Goal: Task Accomplishment & Management: Use online tool/utility

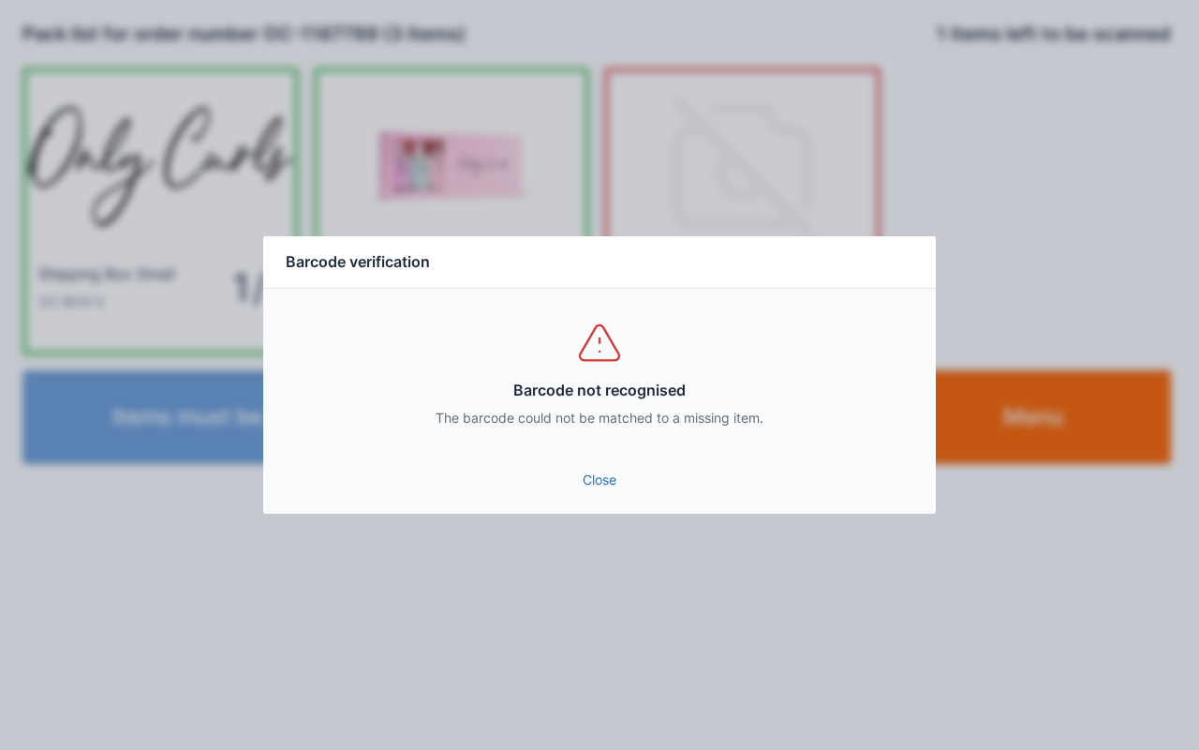
click at [620, 490] on link "Close" at bounding box center [599, 480] width 643 height 34
click at [590, 482] on link "Close" at bounding box center [599, 480] width 643 height 34
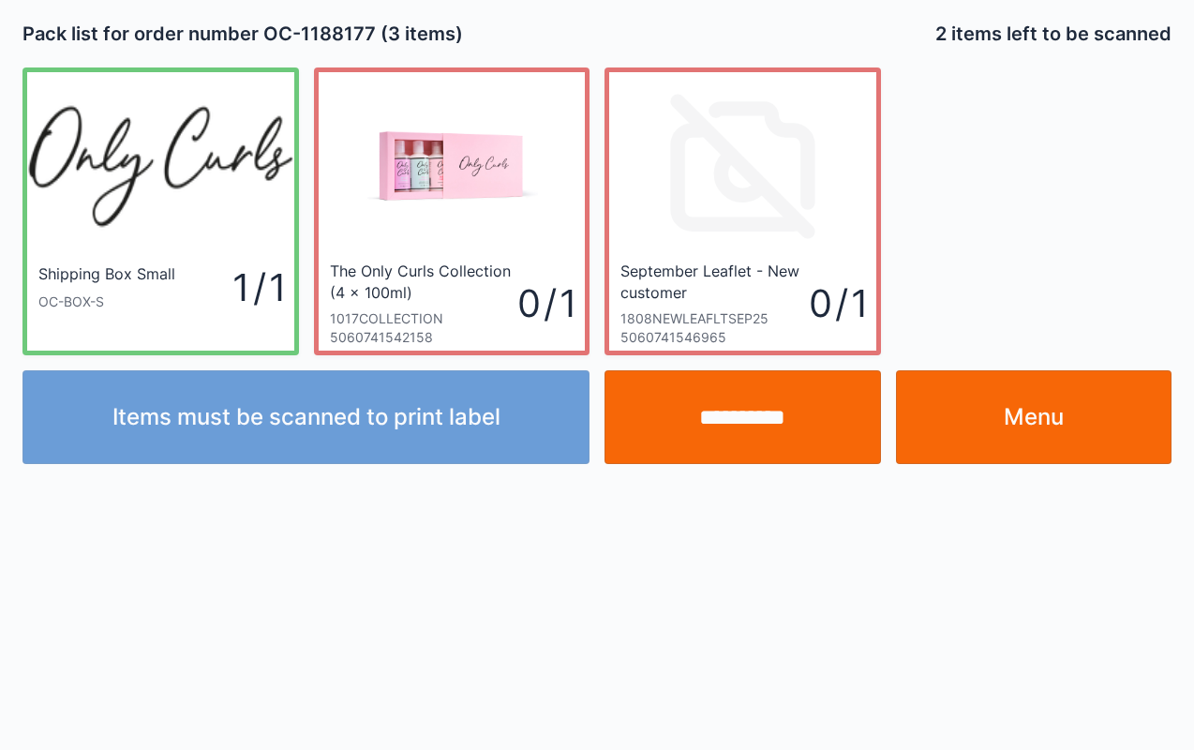
click at [1085, 438] on link "Menu" at bounding box center [1034, 417] width 276 height 94
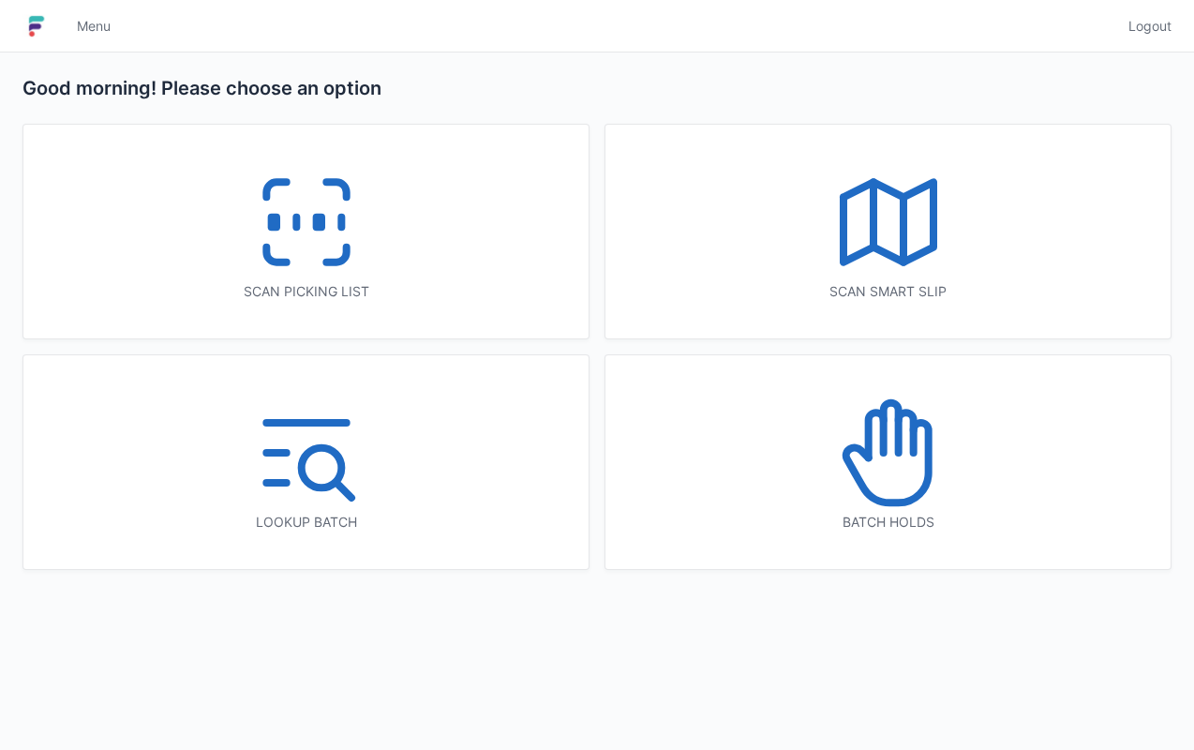
click at [332, 248] on icon at bounding box center [306, 222] width 120 height 120
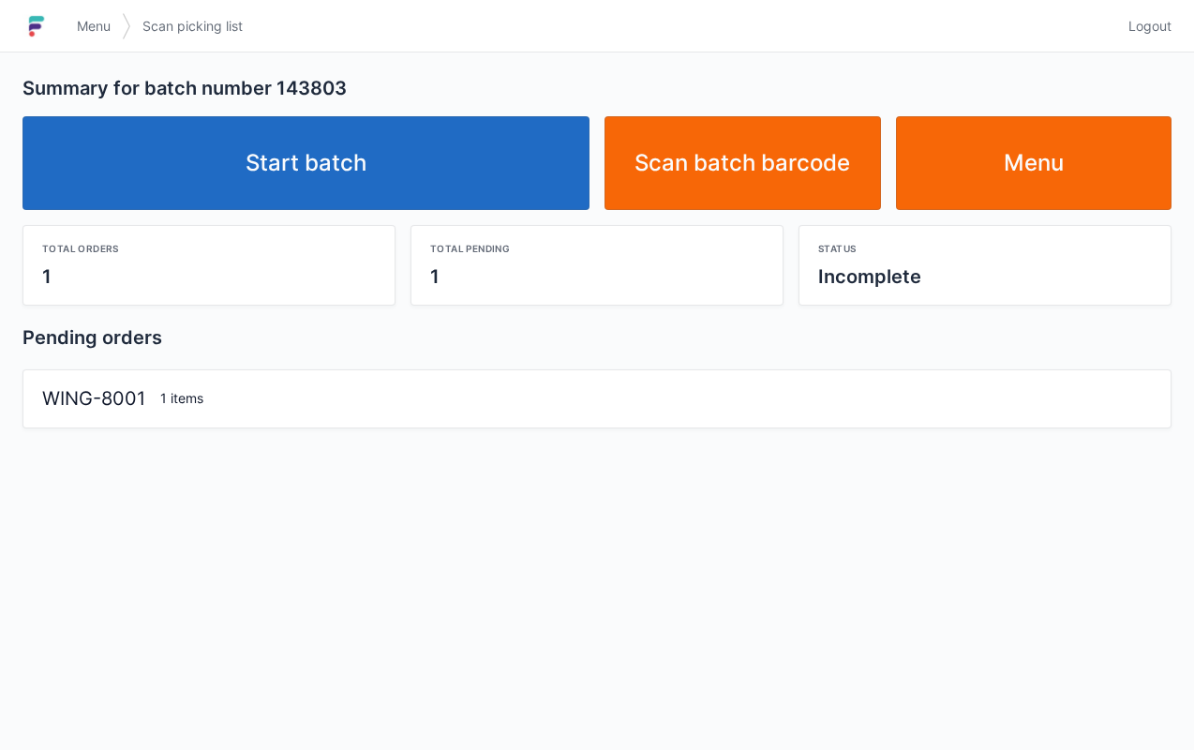
click at [504, 153] on link "Start batch" at bounding box center [305, 163] width 567 height 94
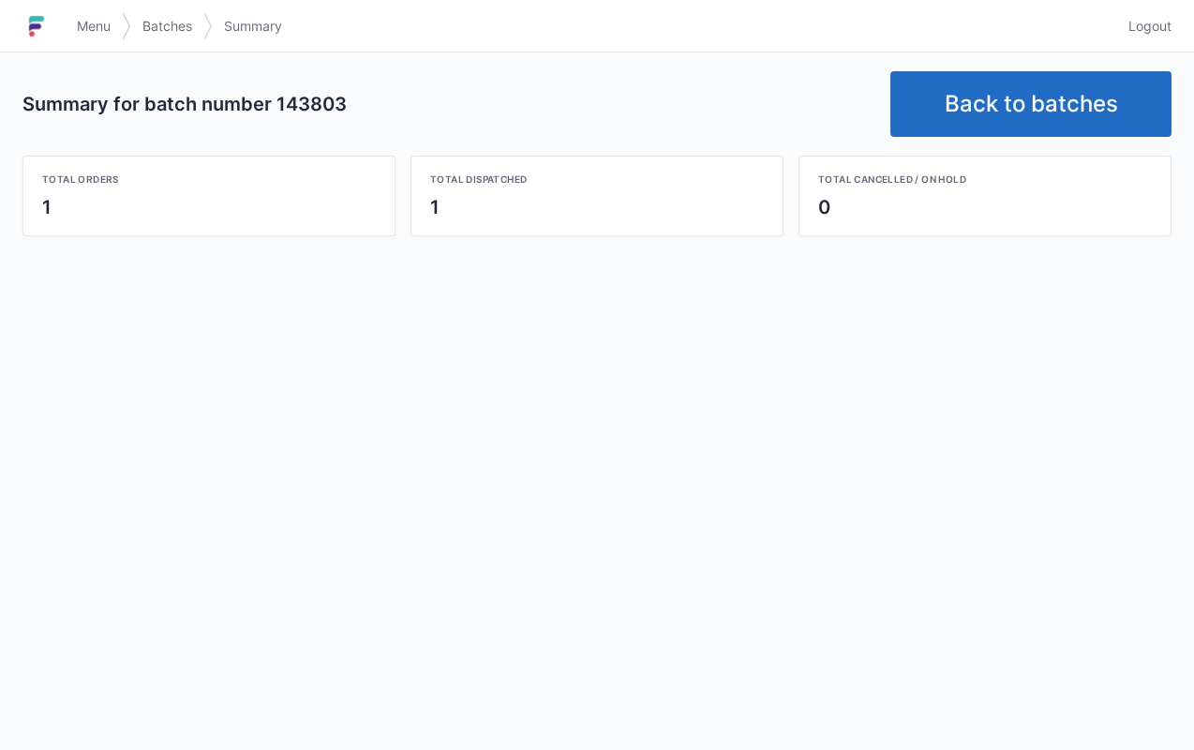
click at [999, 107] on link "Back to batches" at bounding box center [1030, 104] width 281 height 66
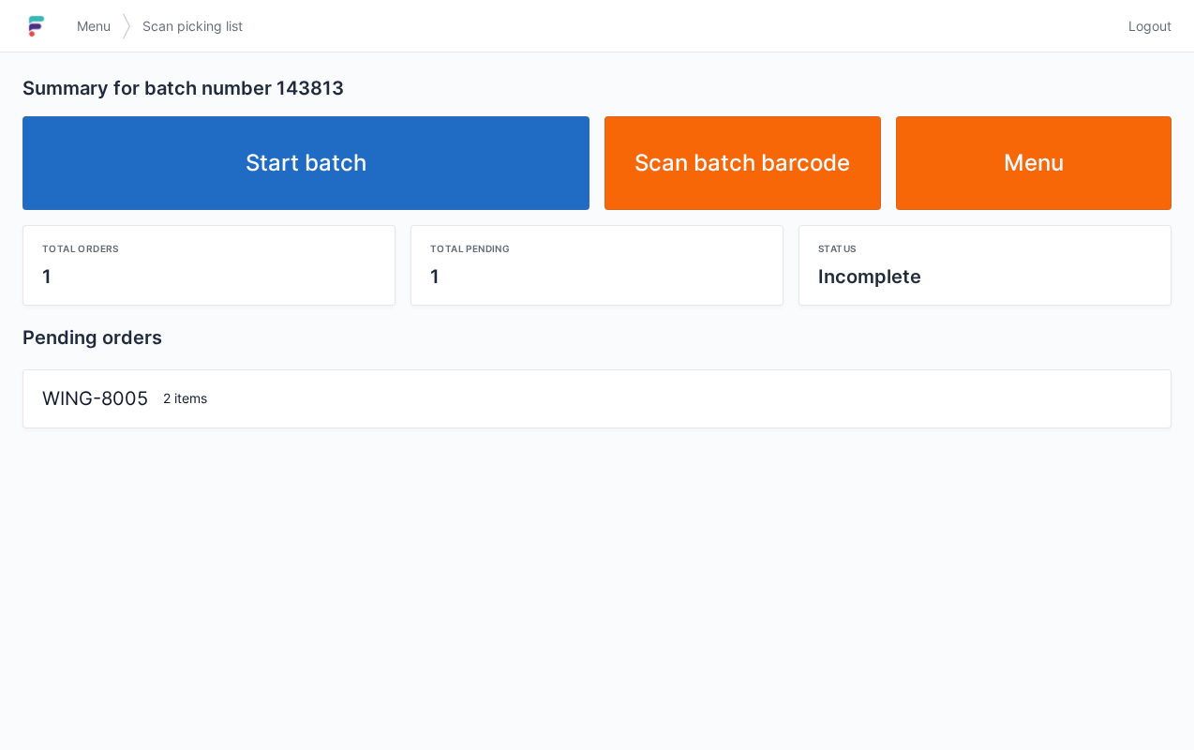
click at [436, 179] on link "Start batch" at bounding box center [305, 163] width 567 height 94
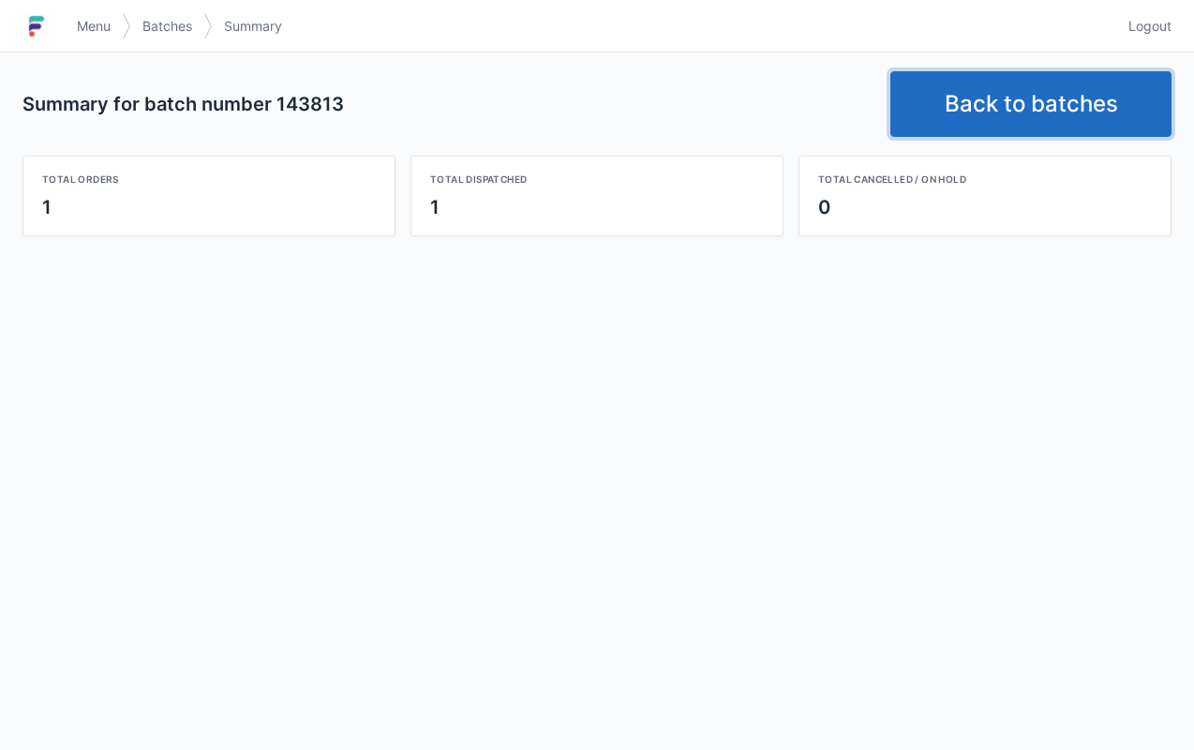
click at [951, 114] on link "Back to batches" at bounding box center [1030, 104] width 281 height 66
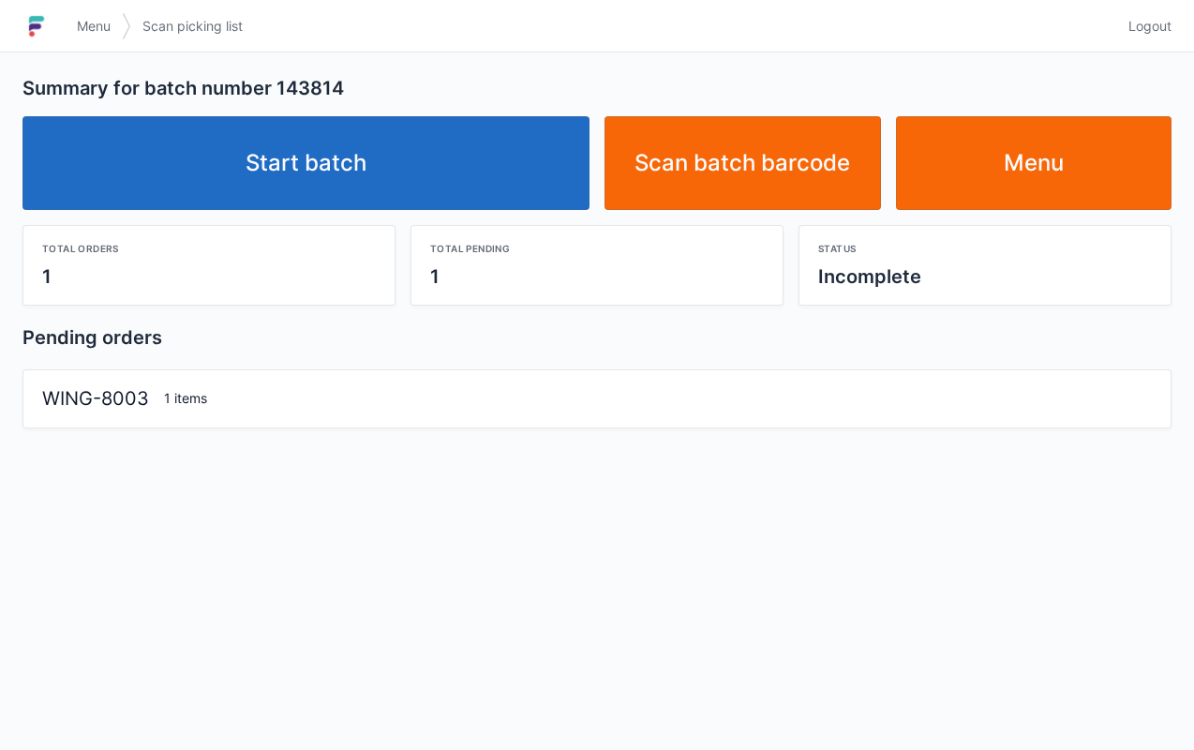
click at [400, 161] on link "Start batch" at bounding box center [305, 163] width 567 height 94
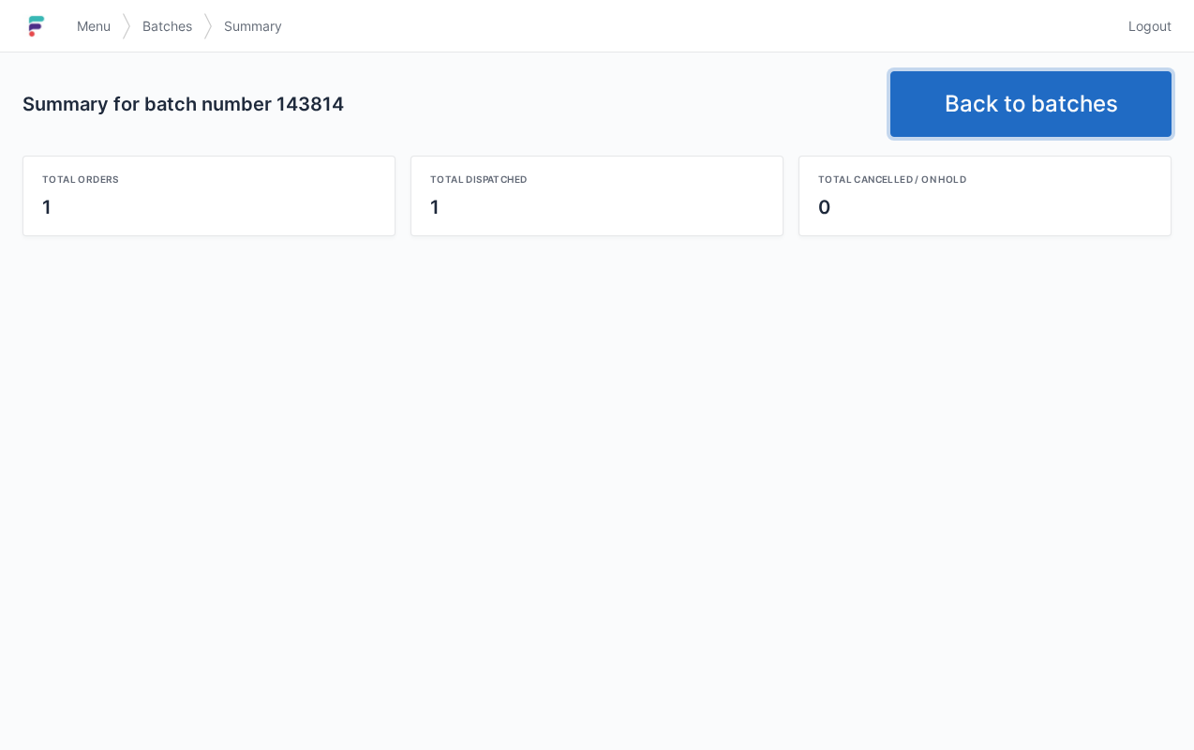
click at [1025, 110] on link "Back to batches" at bounding box center [1030, 104] width 281 height 66
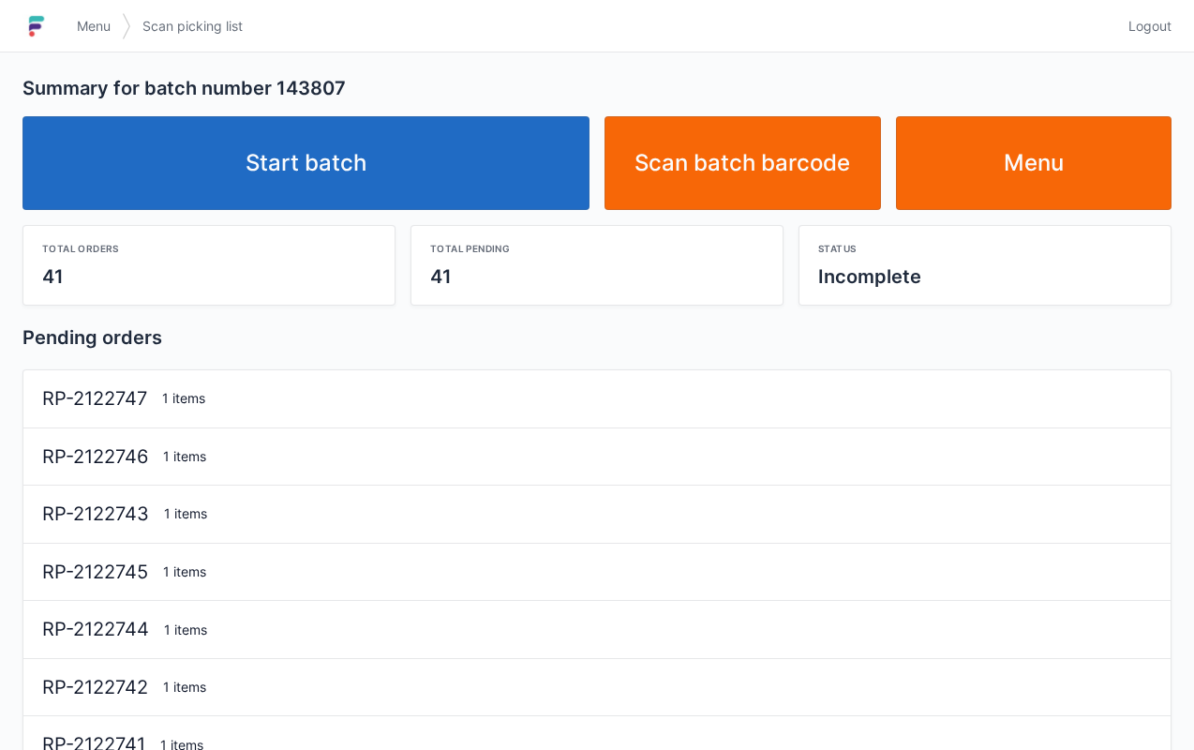
click at [433, 197] on link "Start batch" at bounding box center [305, 163] width 567 height 94
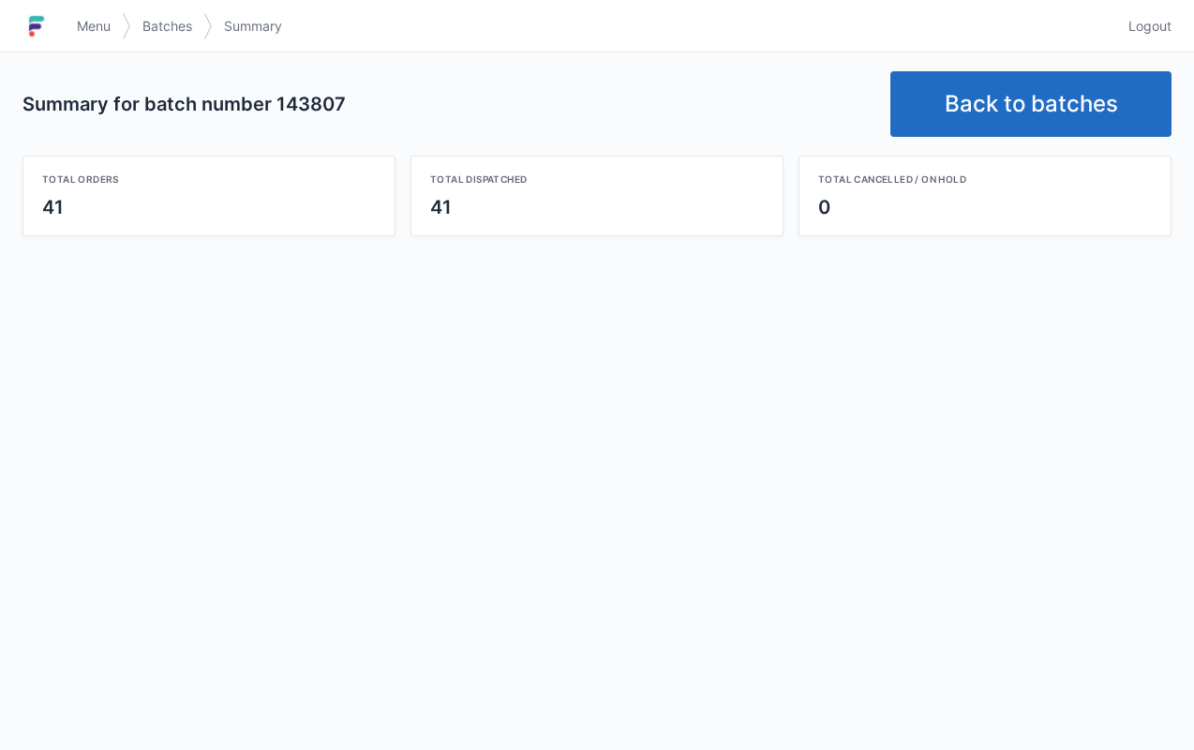
click at [1012, 100] on link "Back to batches" at bounding box center [1030, 104] width 281 height 66
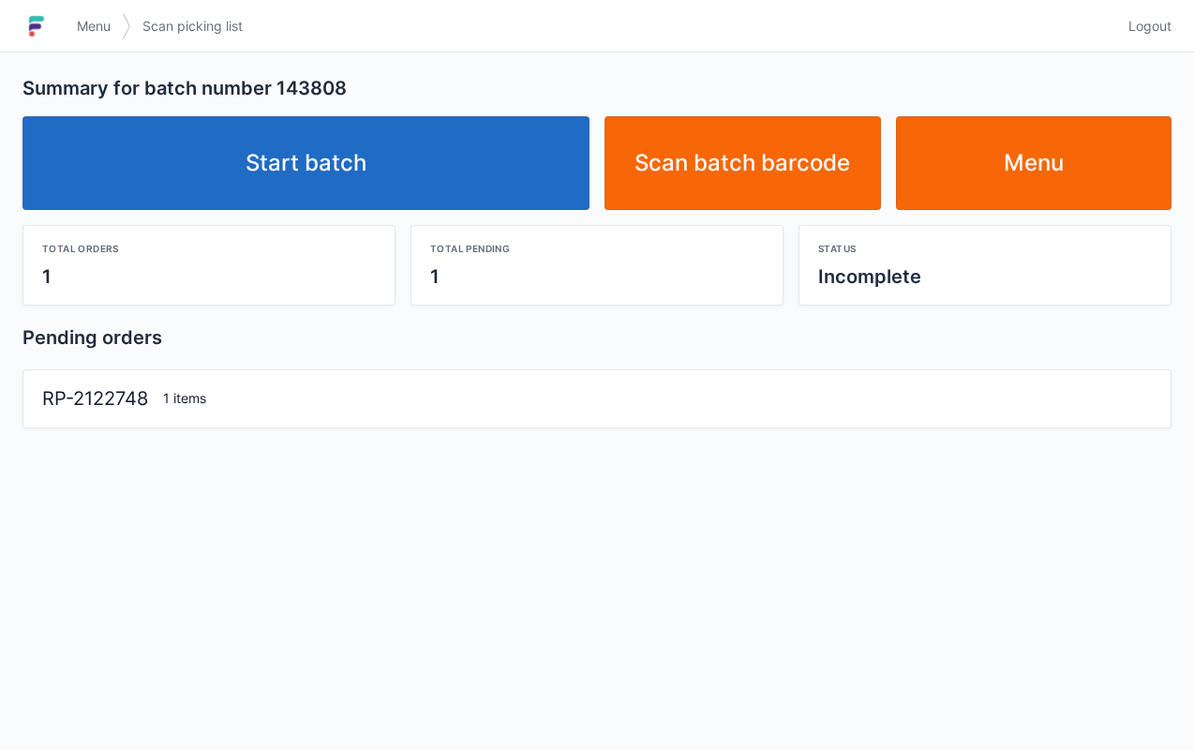
click at [454, 190] on link "Start batch" at bounding box center [305, 163] width 567 height 94
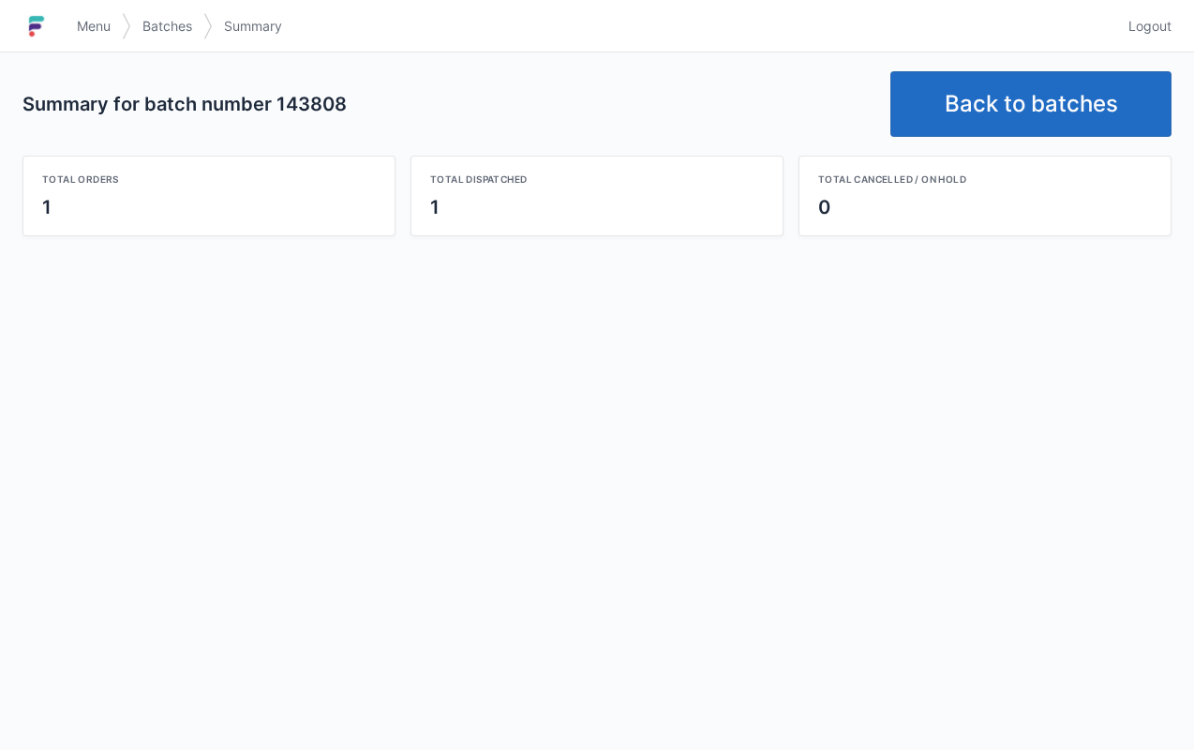
click at [959, 116] on link "Back to batches" at bounding box center [1030, 104] width 281 height 66
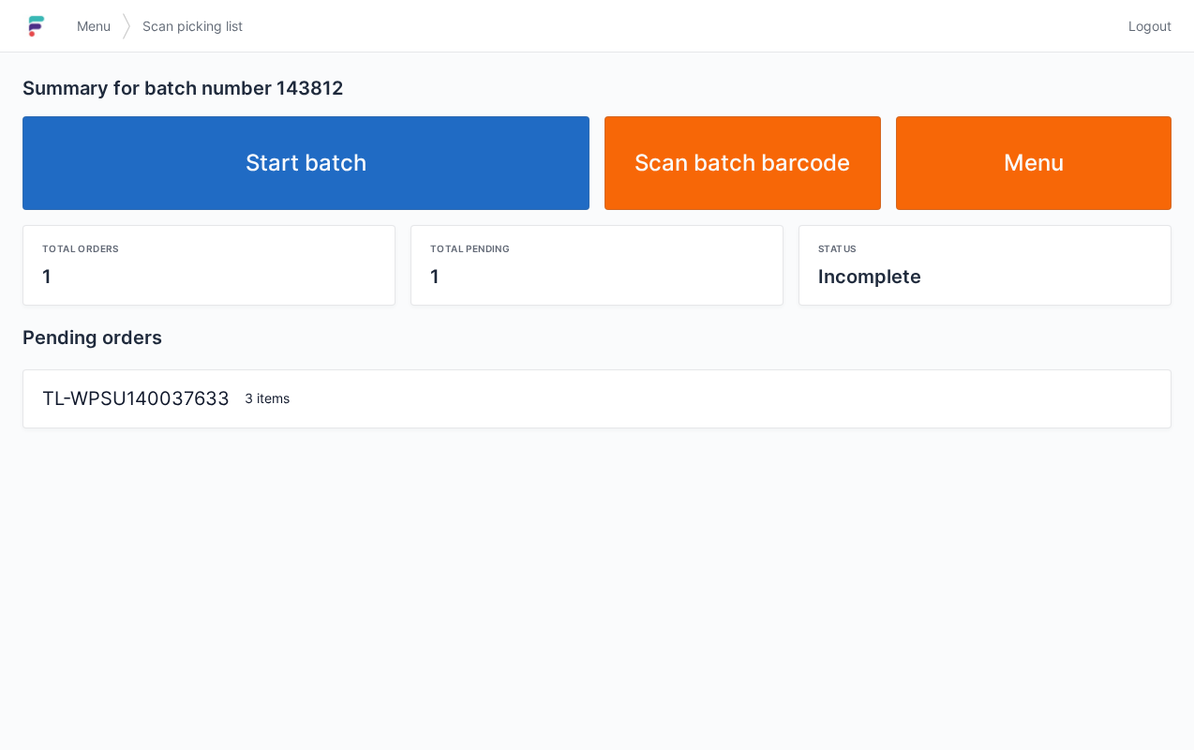
click at [443, 155] on link "Start batch" at bounding box center [305, 163] width 567 height 94
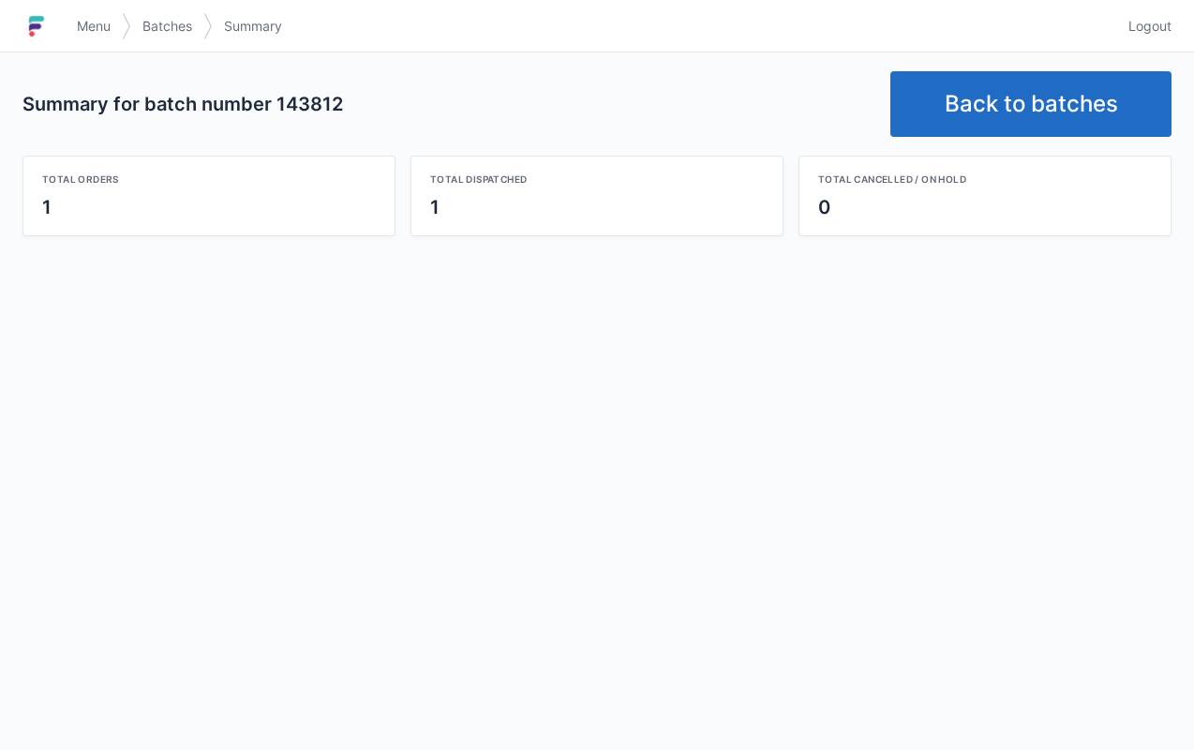
click at [983, 115] on link "Back to batches" at bounding box center [1030, 104] width 281 height 66
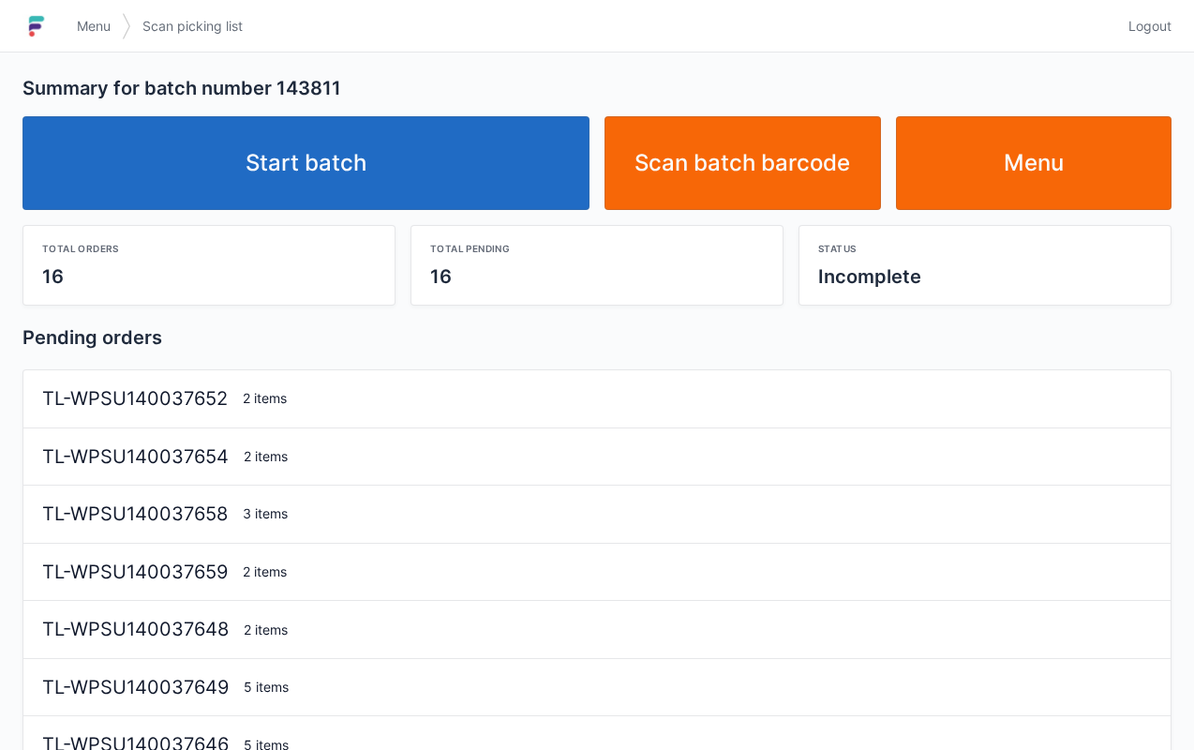
click at [447, 159] on link "Start batch" at bounding box center [305, 163] width 567 height 94
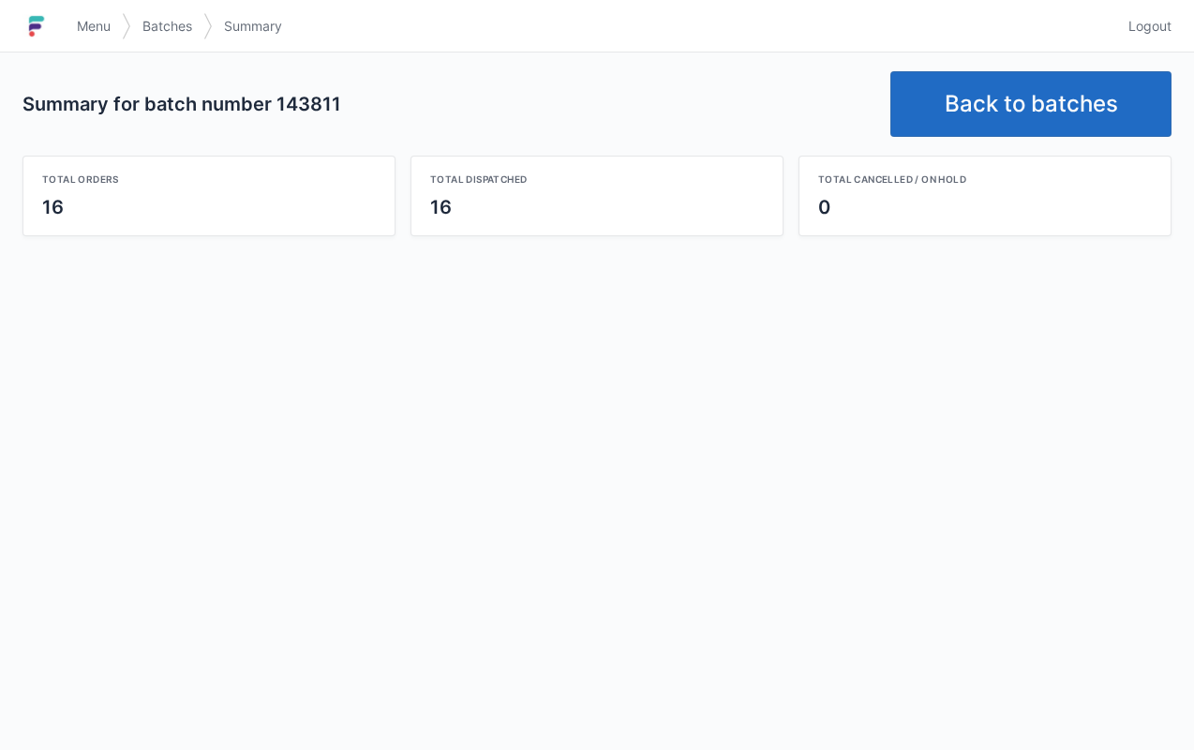
click at [993, 107] on link "Back to batches" at bounding box center [1030, 104] width 281 height 66
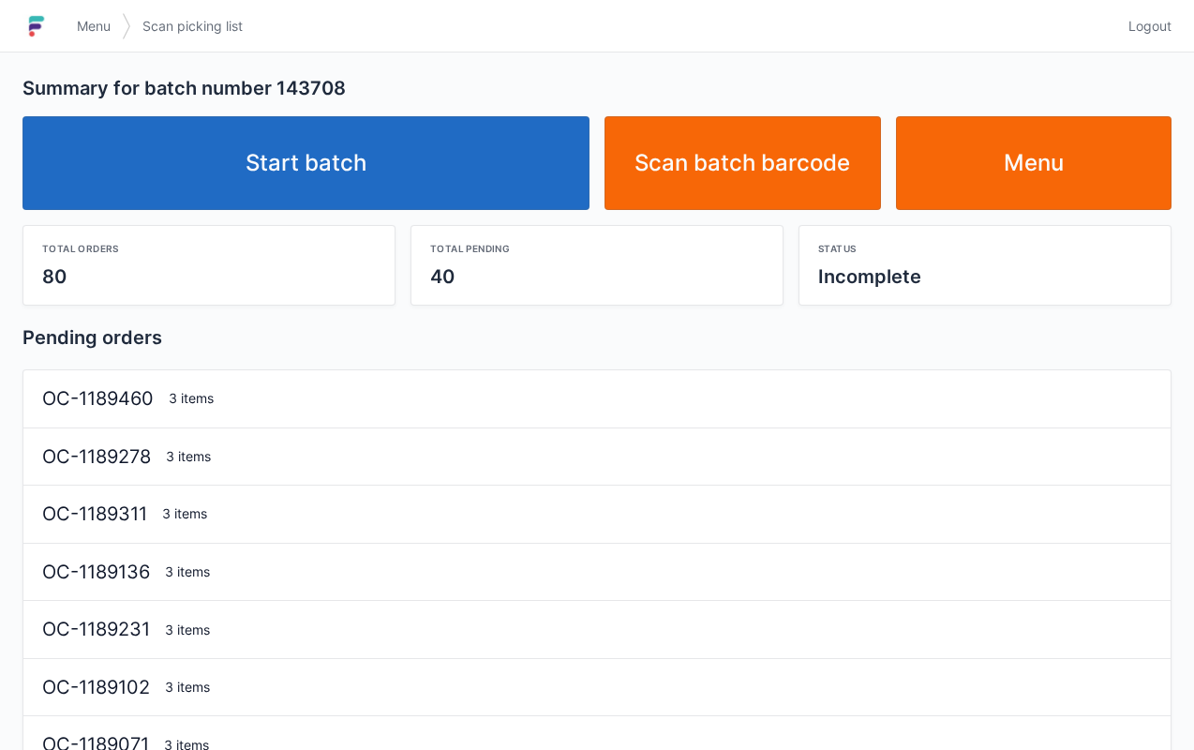
click at [388, 167] on link "Start batch" at bounding box center [305, 163] width 567 height 94
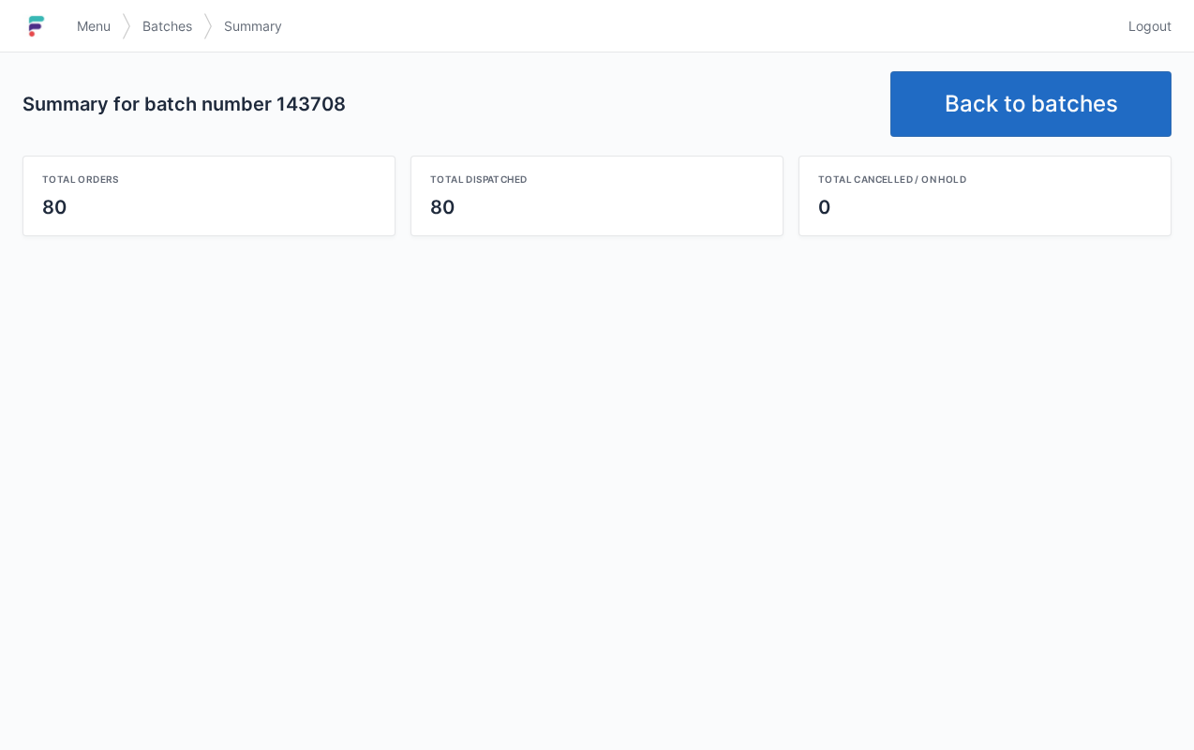
click at [1079, 120] on link "Back to batches" at bounding box center [1030, 104] width 281 height 66
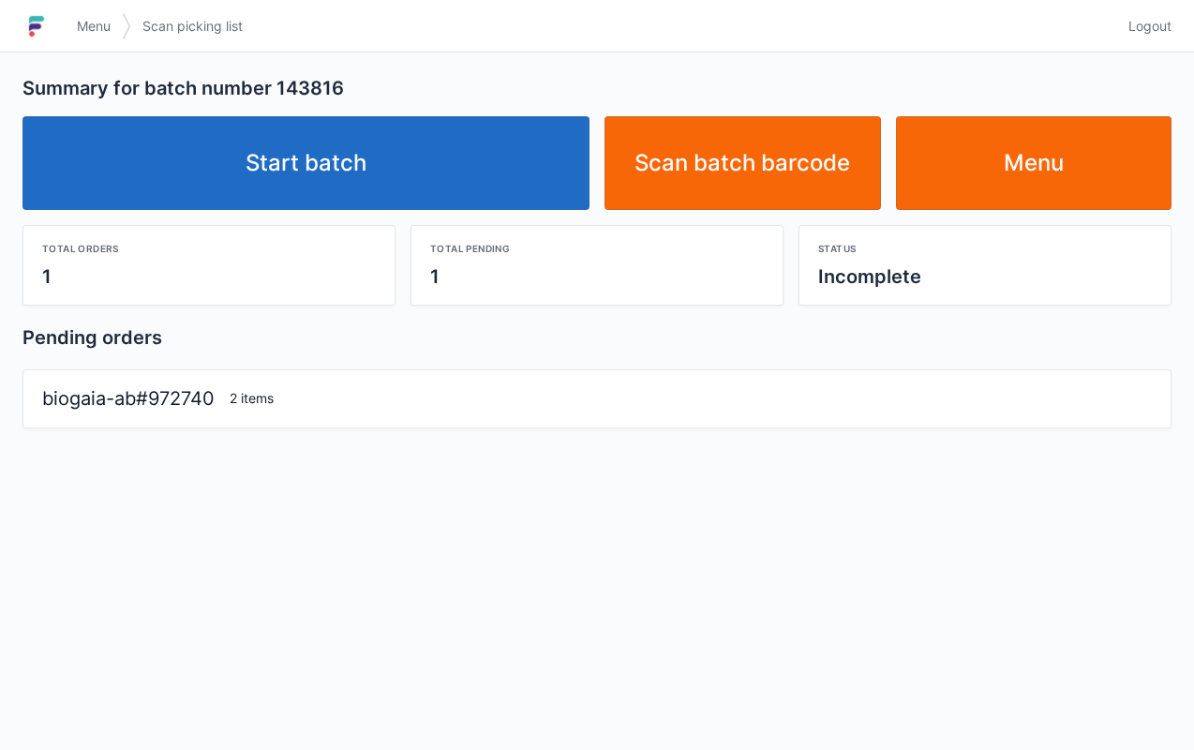
click at [519, 124] on link "Start batch" at bounding box center [305, 163] width 567 height 94
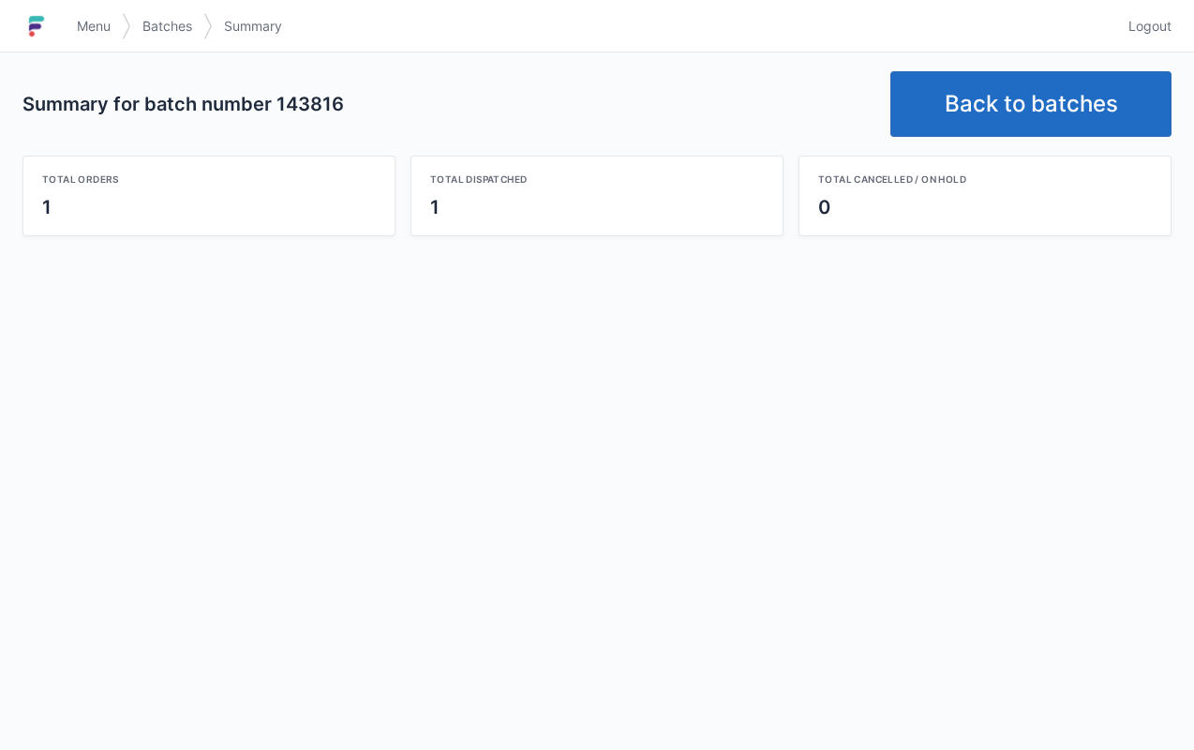
click at [973, 136] on link "Back to batches" at bounding box center [1030, 104] width 281 height 66
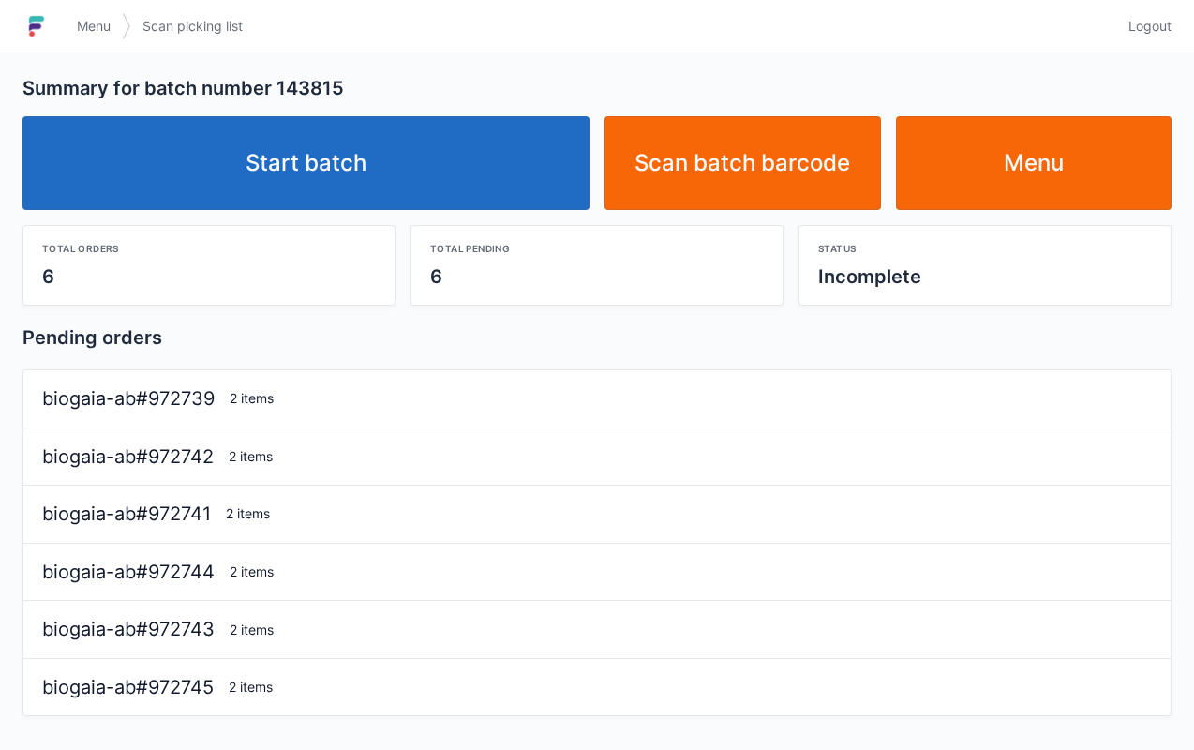
click at [335, 148] on link "Start batch" at bounding box center [305, 163] width 567 height 94
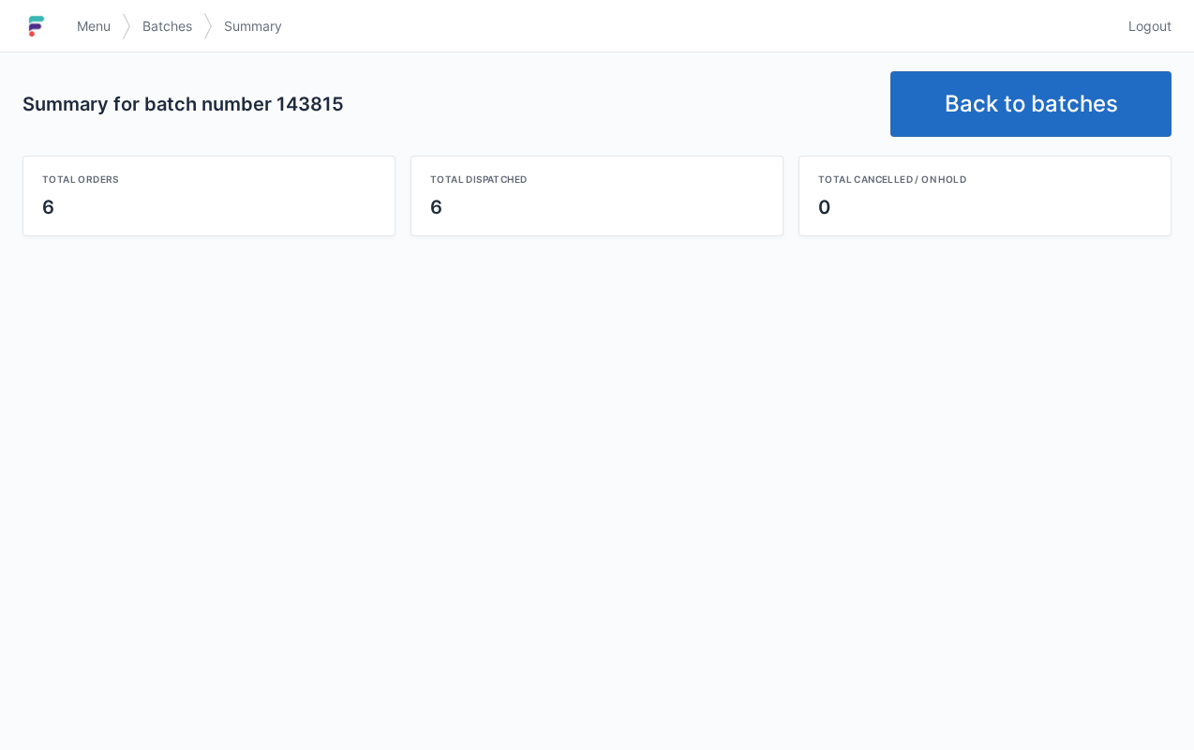
click at [973, 97] on link "Back to batches" at bounding box center [1030, 104] width 281 height 66
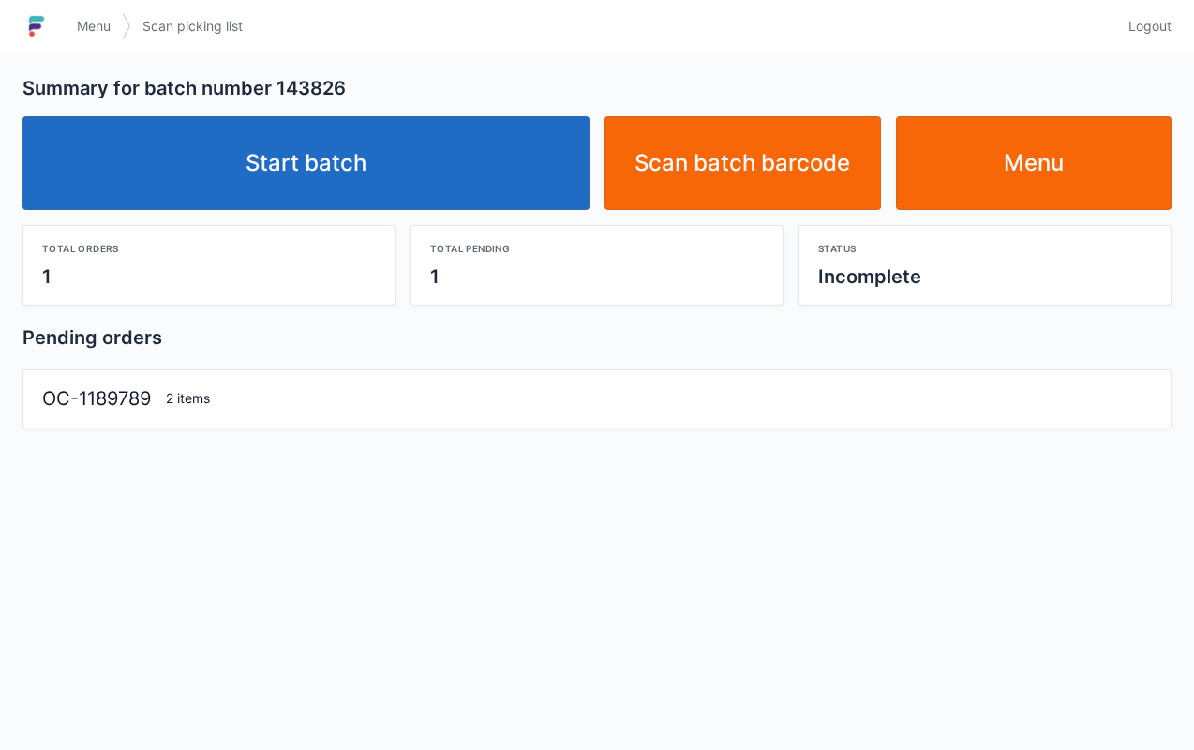
click at [448, 127] on link "Start batch" at bounding box center [305, 163] width 567 height 94
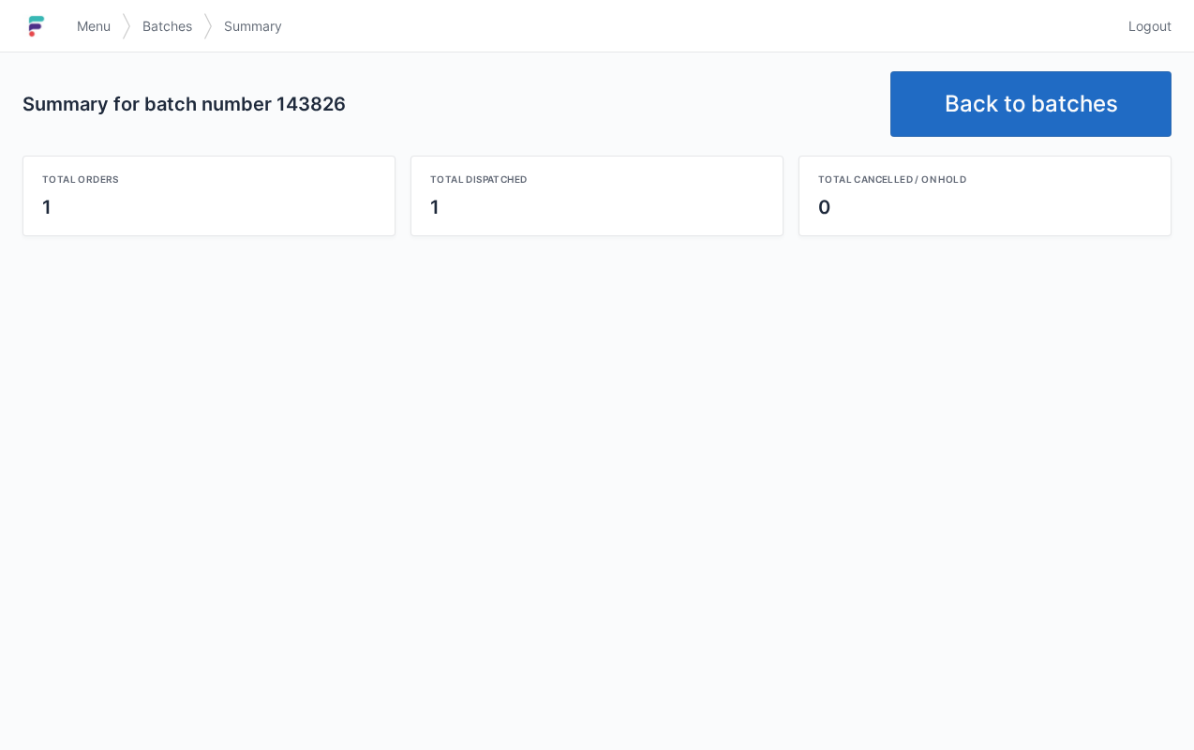
click at [1012, 121] on link "Back to batches" at bounding box center [1030, 104] width 281 height 66
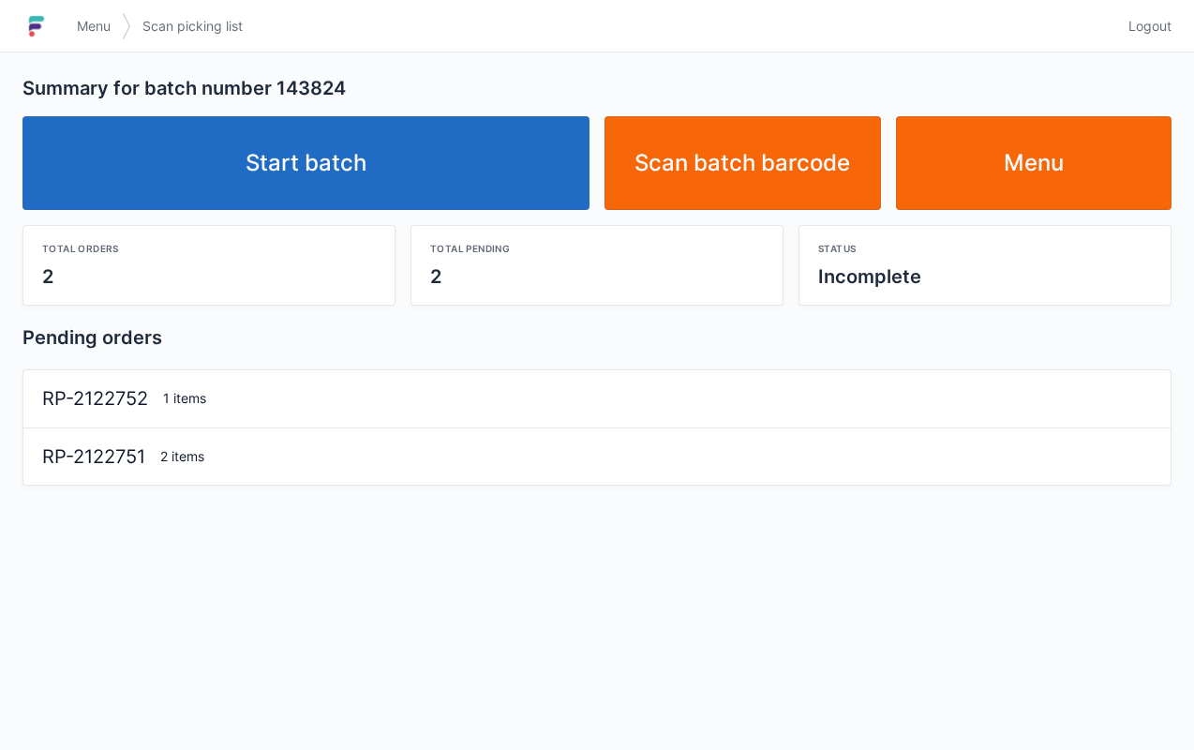
click at [503, 148] on link "Start batch" at bounding box center [305, 163] width 567 height 94
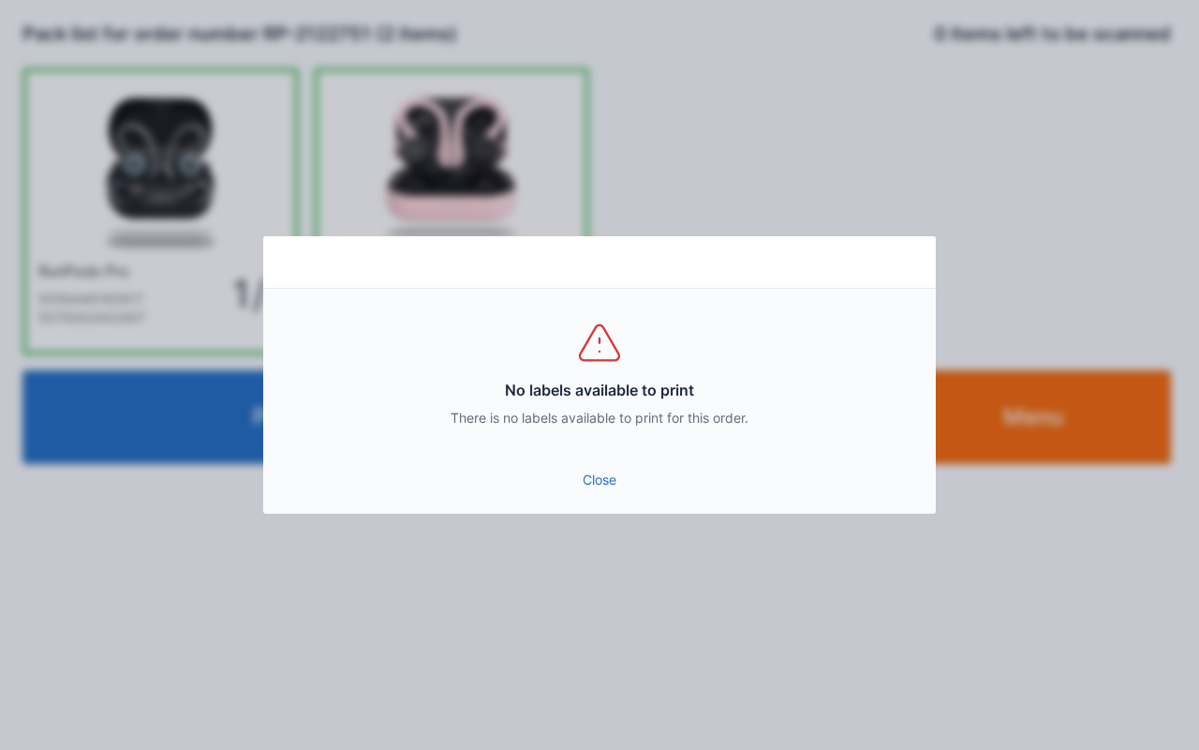
click at [617, 490] on link "Close" at bounding box center [599, 480] width 643 height 34
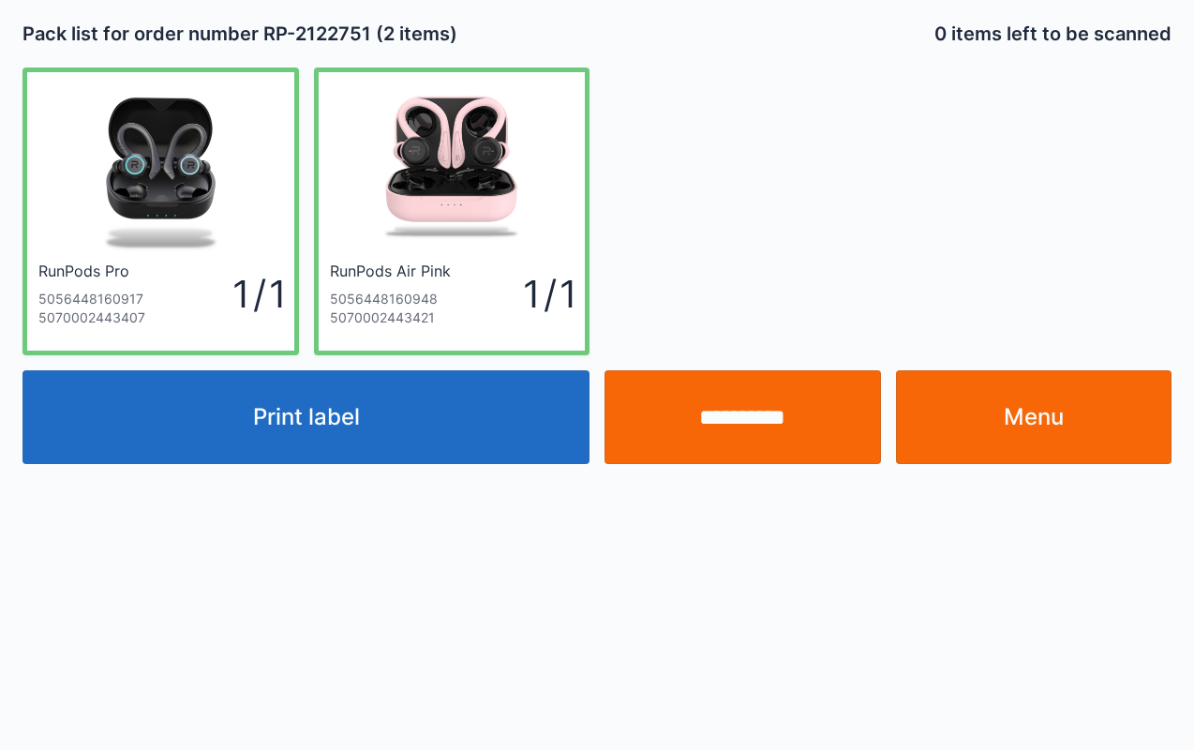
click at [1083, 424] on link "Menu" at bounding box center [1034, 417] width 276 height 94
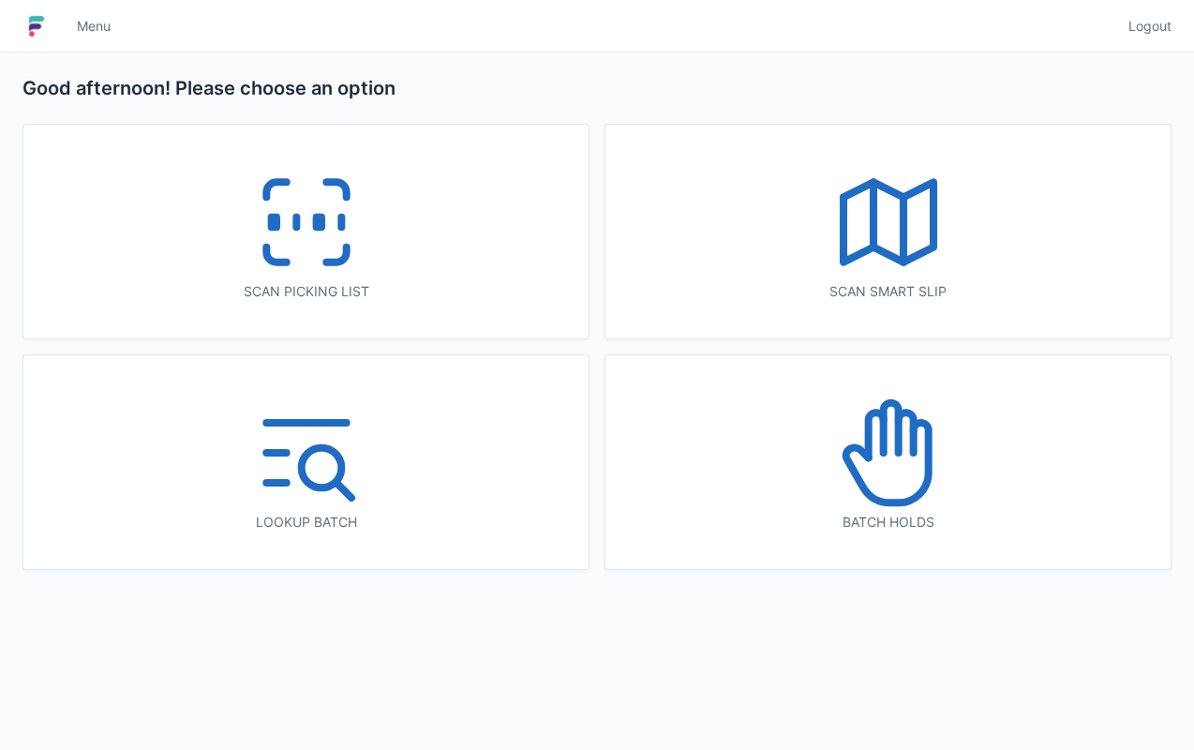
click at [362, 274] on icon at bounding box center [306, 222] width 120 height 120
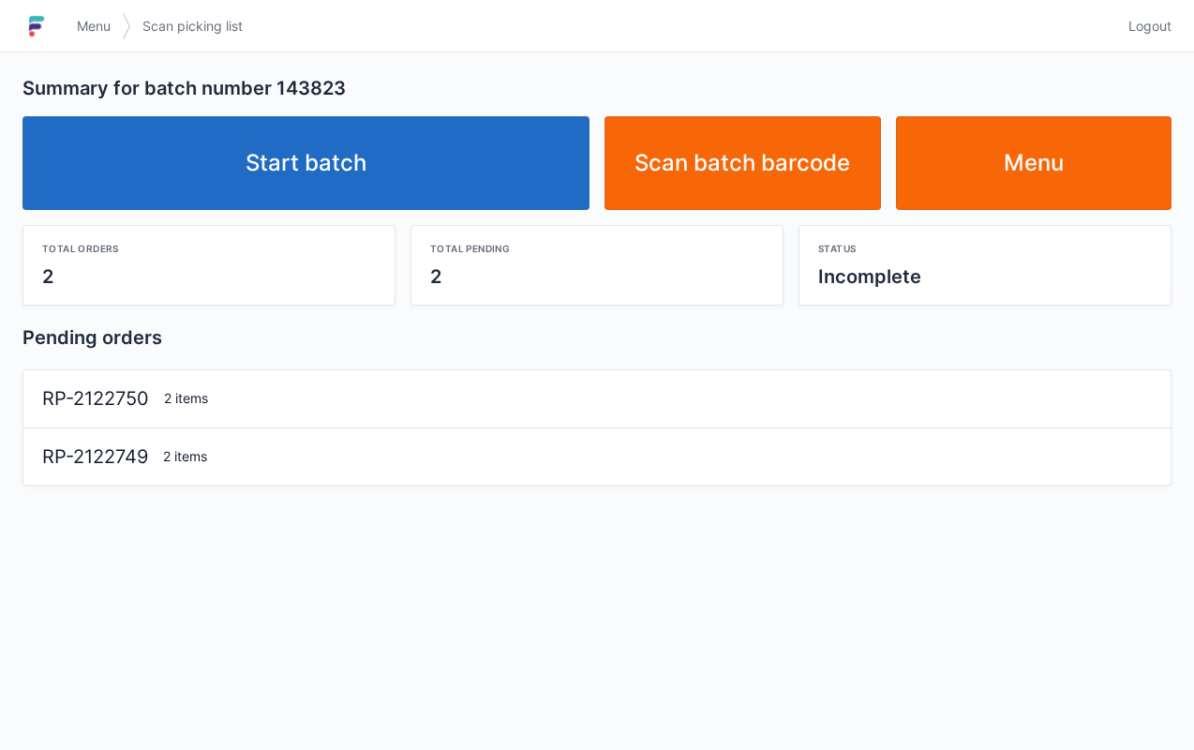
click at [440, 142] on link "Start batch" at bounding box center [305, 163] width 567 height 94
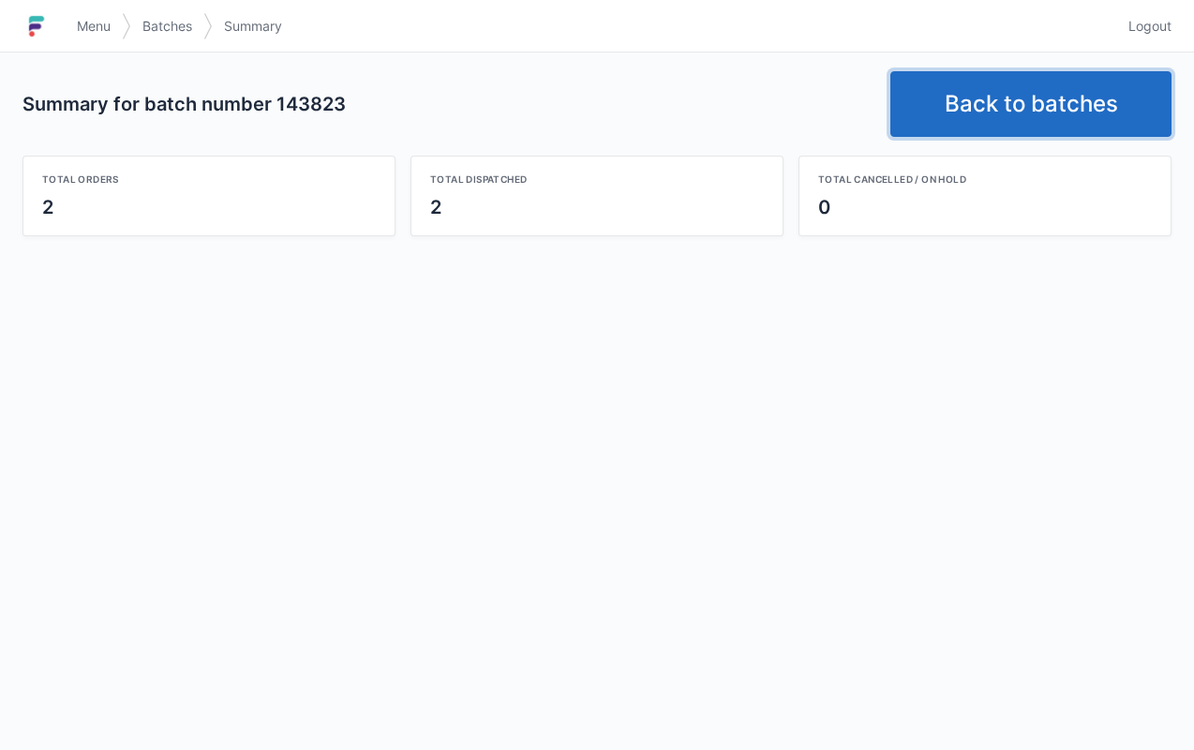
click at [1004, 74] on link "Back to batches" at bounding box center [1030, 104] width 281 height 66
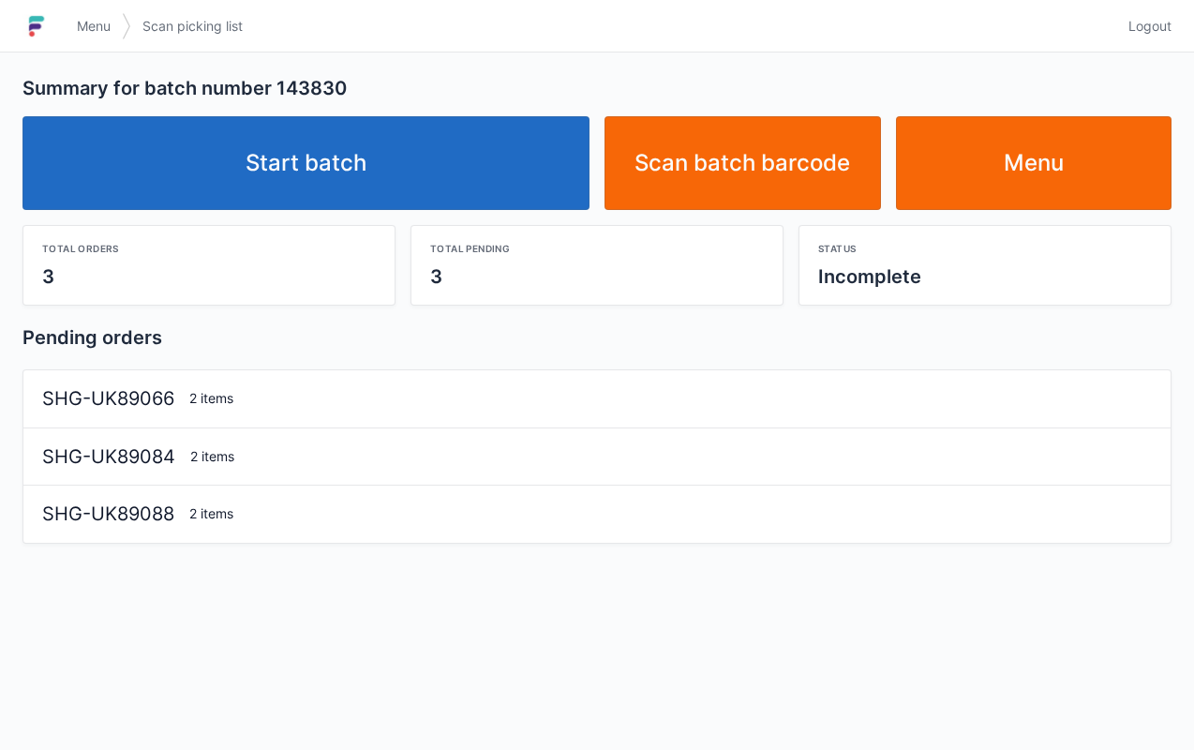
click at [454, 169] on link "Start batch" at bounding box center [305, 163] width 567 height 94
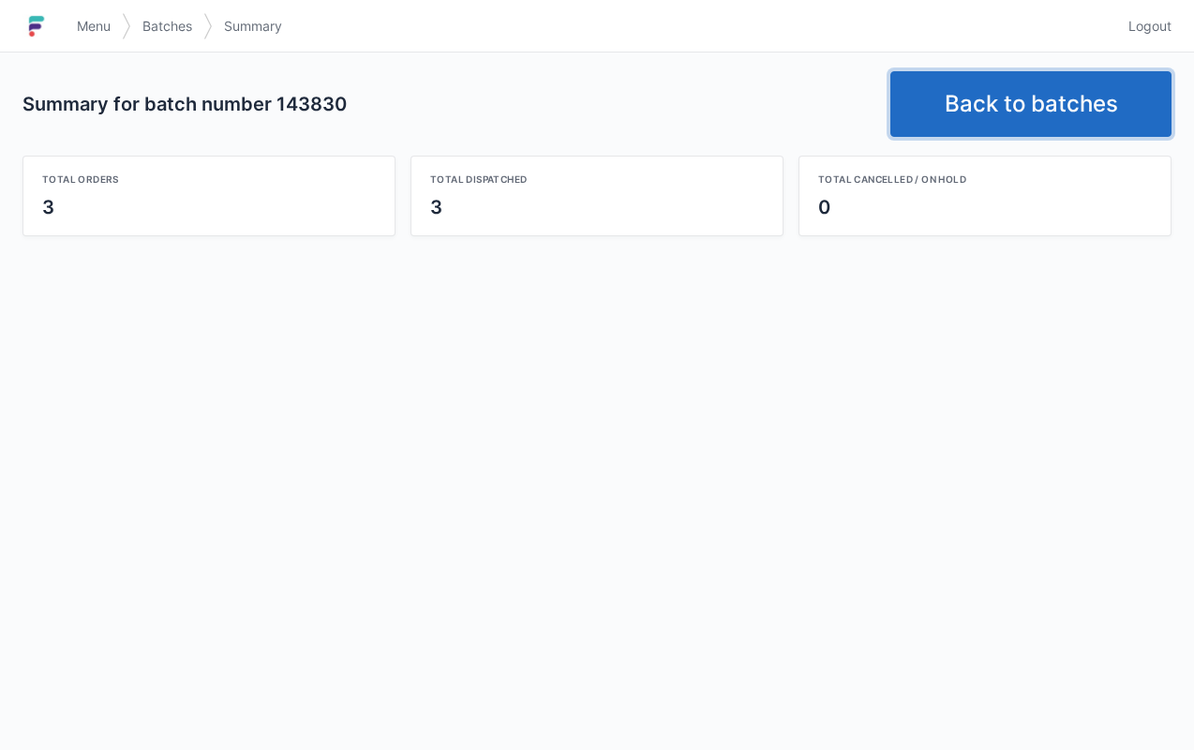
click at [991, 97] on link "Back to batches" at bounding box center [1030, 104] width 281 height 66
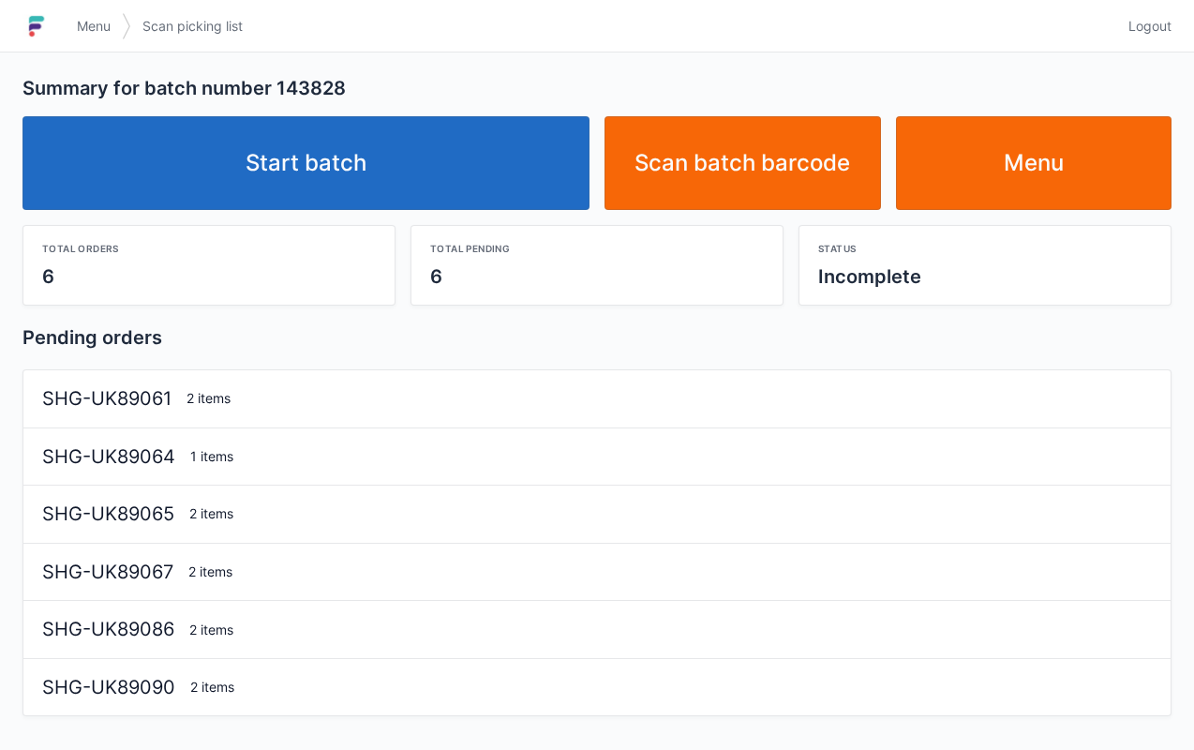
click at [530, 163] on link "Start batch" at bounding box center [305, 163] width 567 height 94
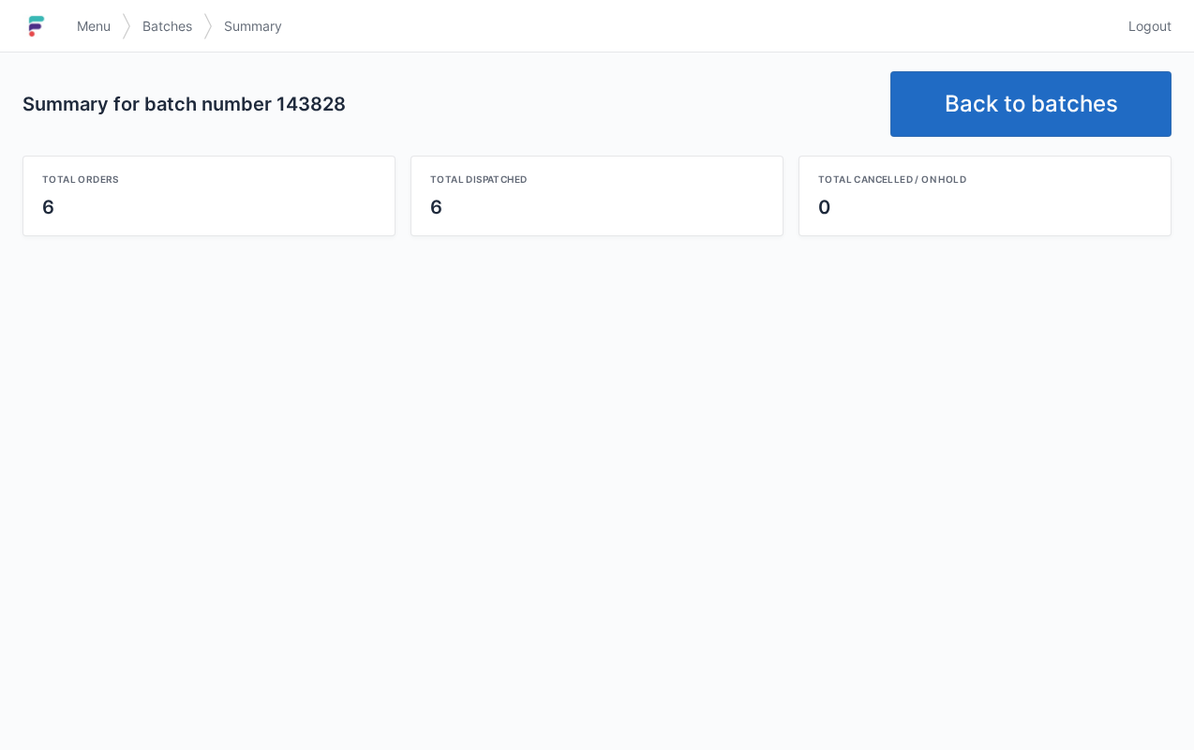
click at [1031, 75] on link "Back to batches" at bounding box center [1030, 104] width 281 height 66
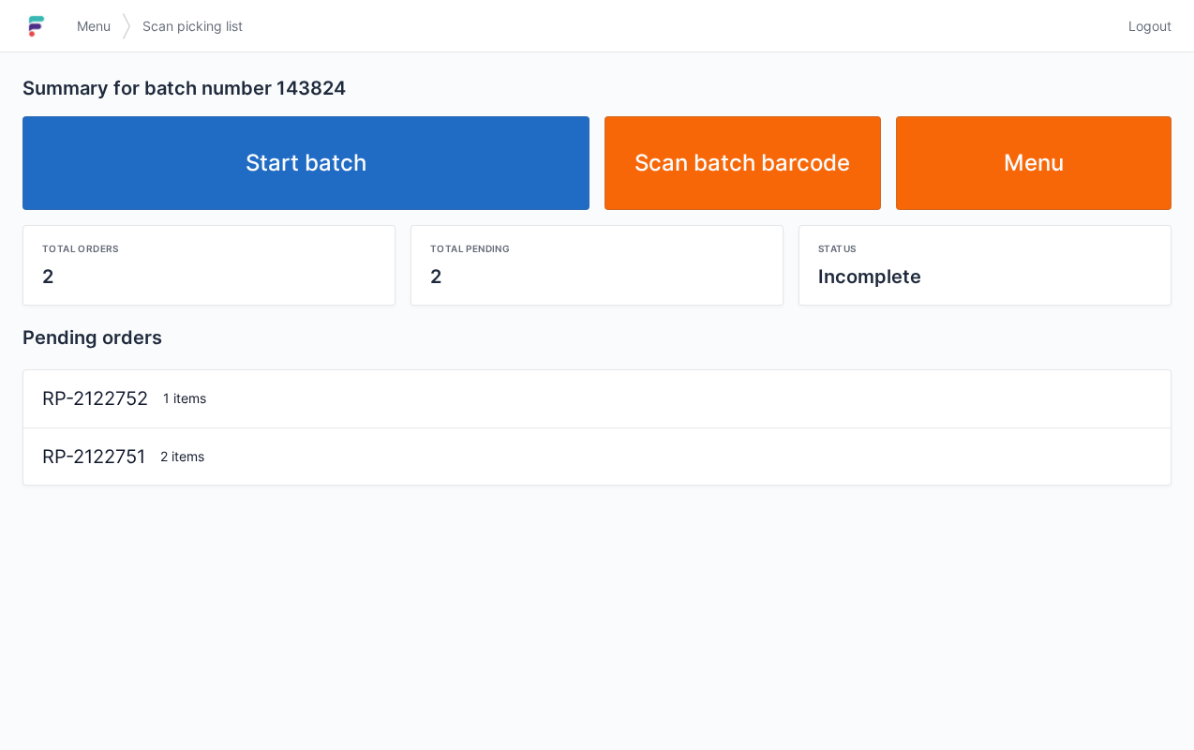
click at [488, 159] on link "Start batch" at bounding box center [305, 163] width 567 height 94
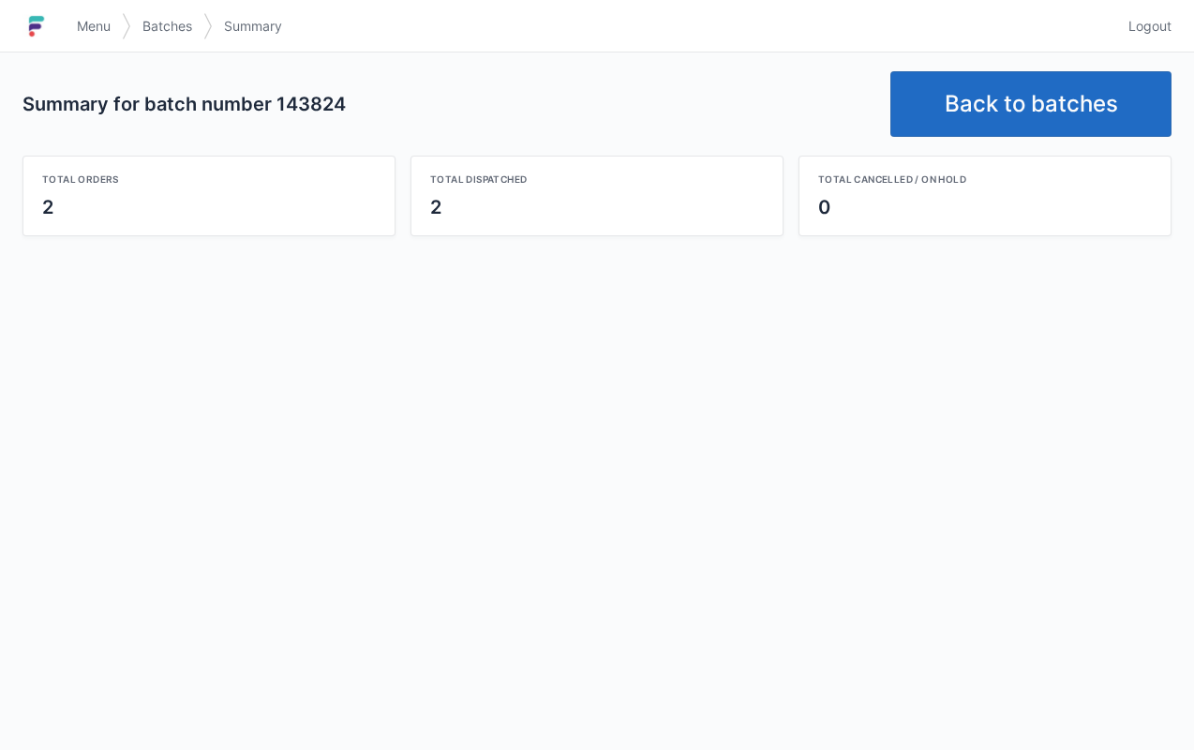
click at [961, 123] on link "Back to batches" at bounding box center [1030, 104] width 281 height 66
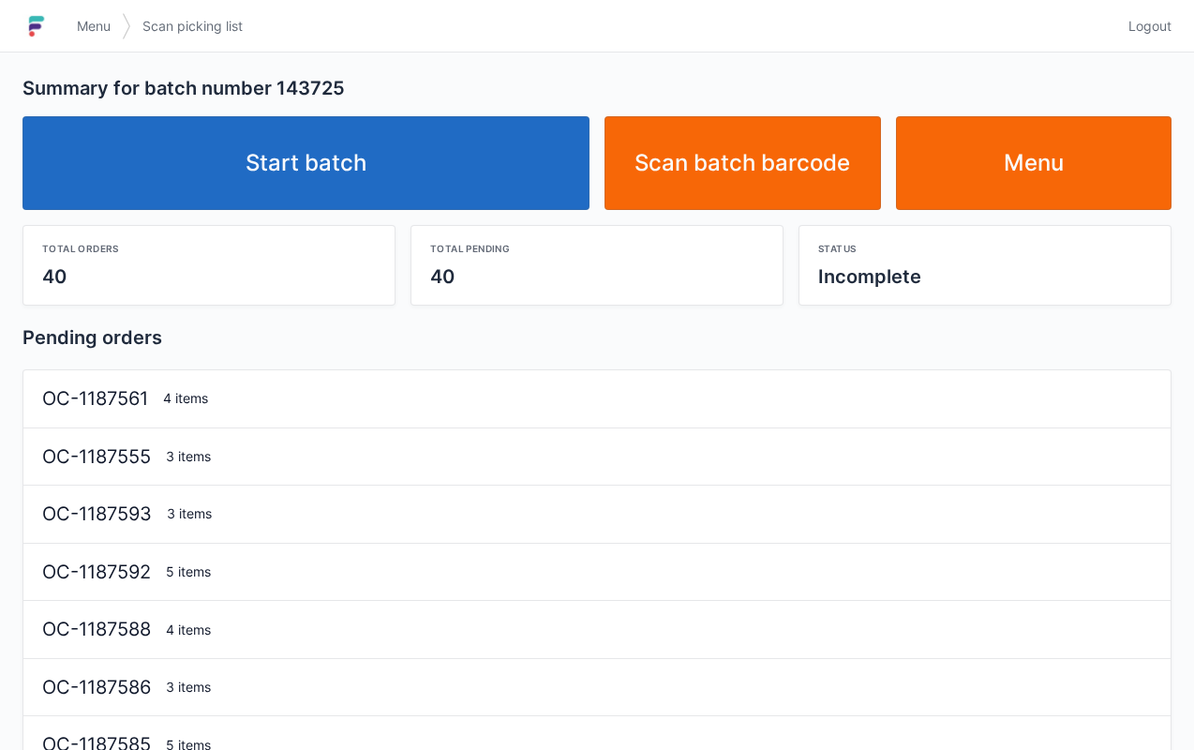
click at [473, 150] on link "Start batch" at bounding box center [305, 163] width 567 height 94
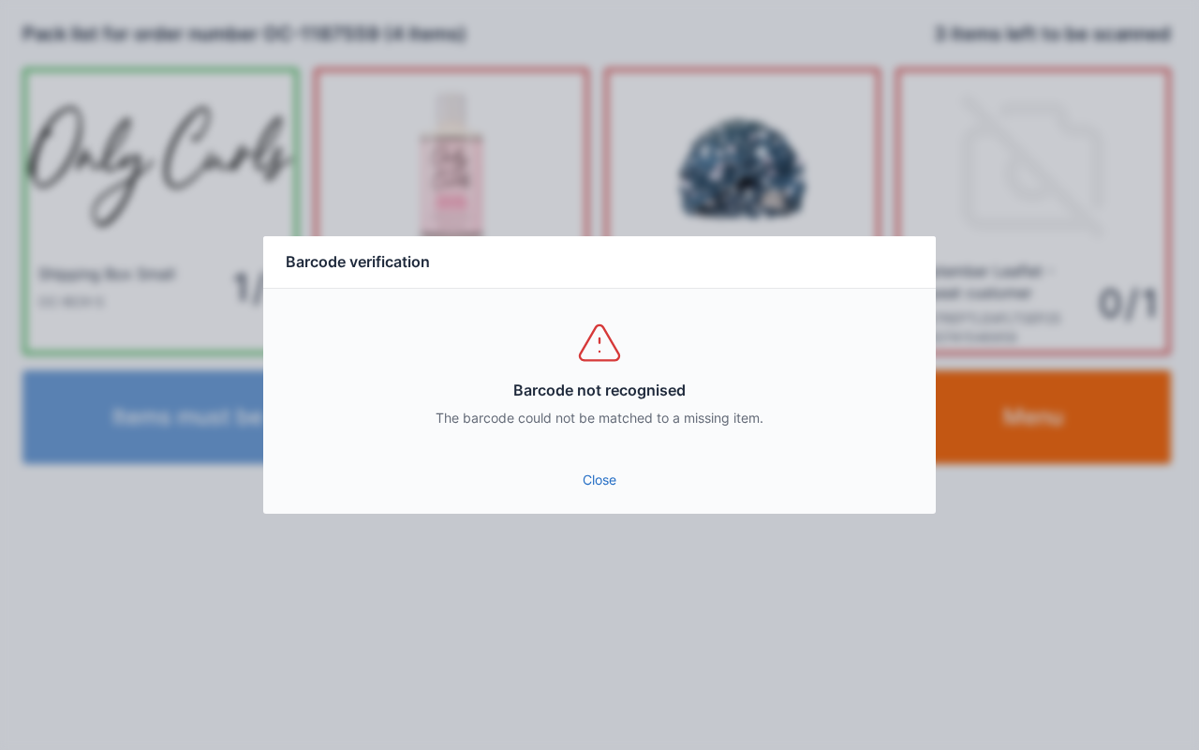
click at [601, 480] on link "Close" at bounding box center [599, 480] width 643 height 34
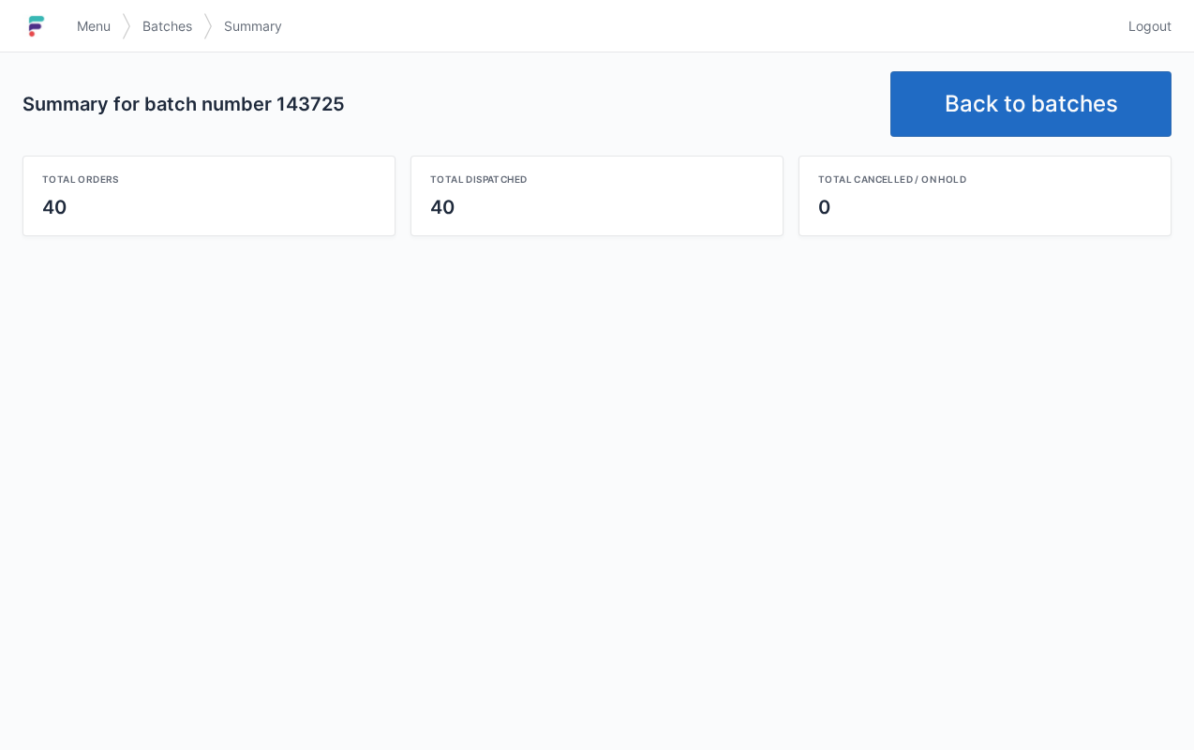
click at [958, 103] on link "Back to batches" at bounding box center [1030, 104] width 281 height 66
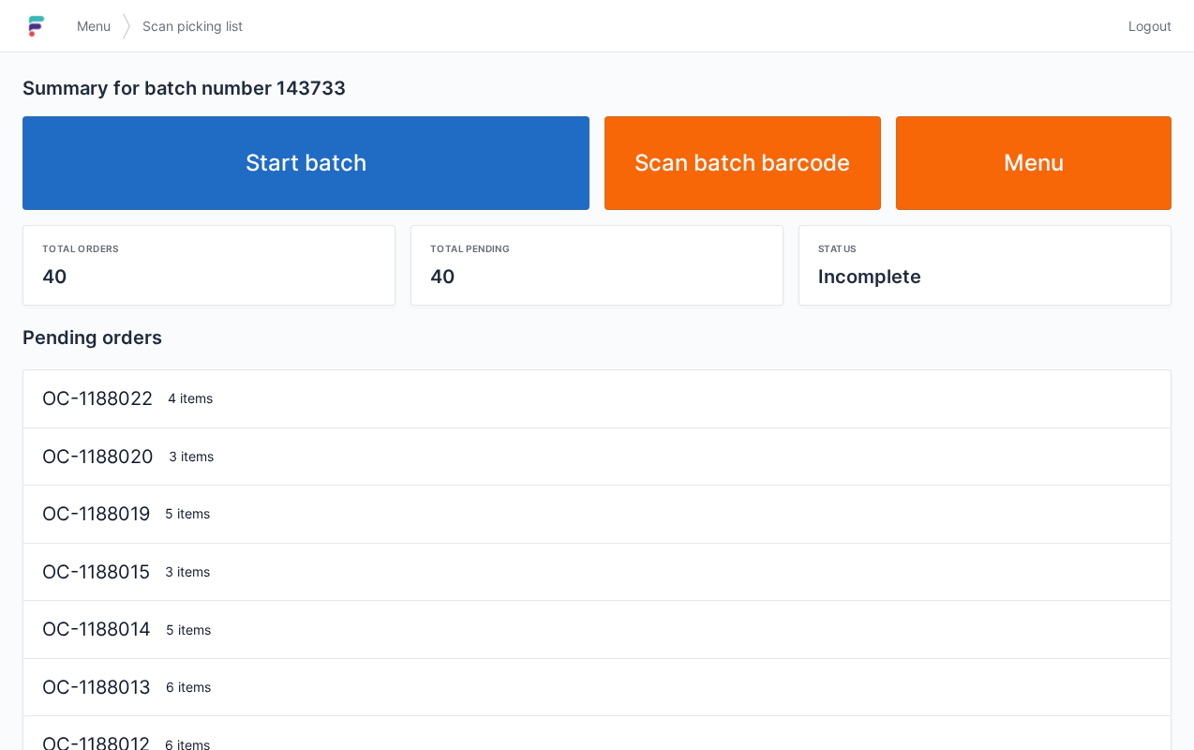
click at [343, 163] on link "Start batch" at bounding box center [305, 163] width 567 height 94
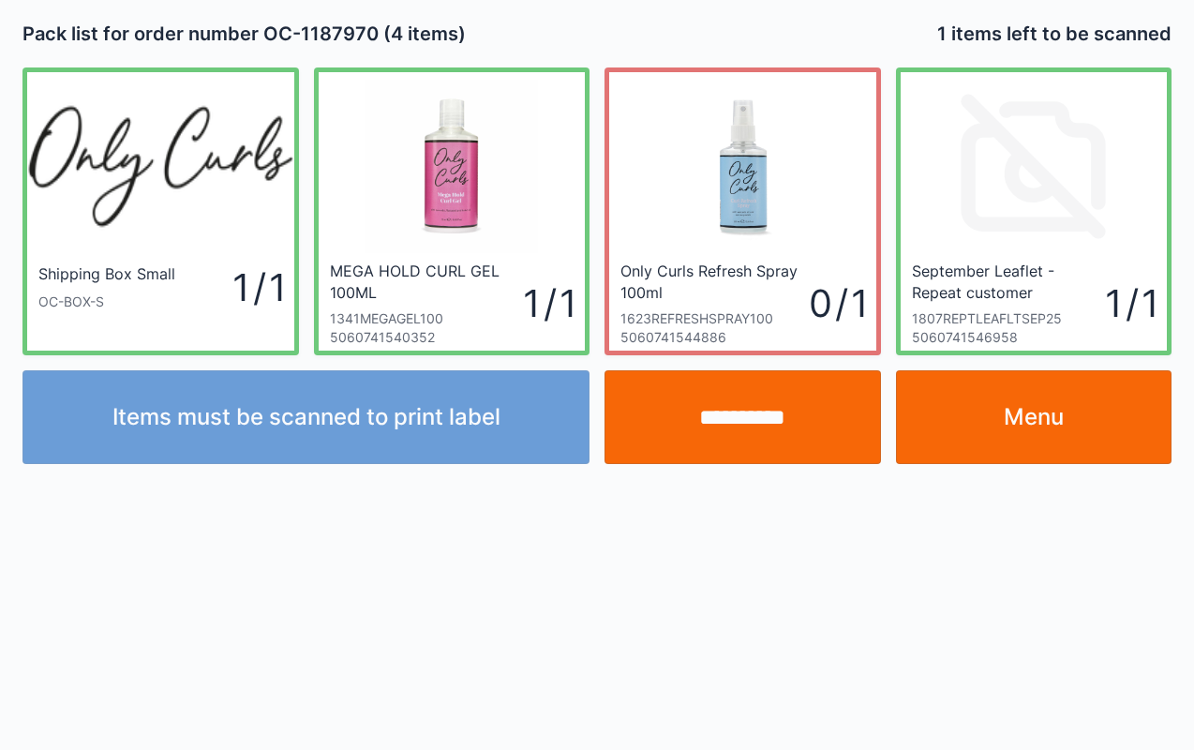
click at [757, 425] on input "**********" at bounding box center [742, 417] width 276 height 94
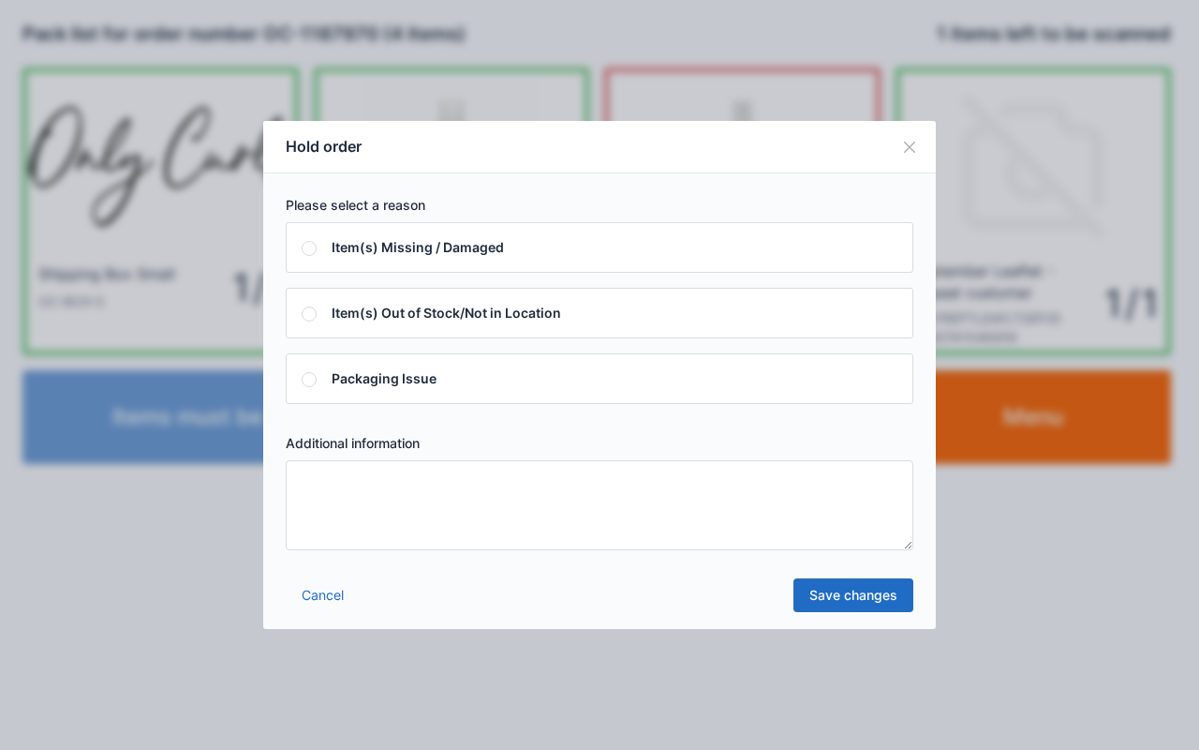
click at [639, 531] on textarea at bounding box center [600, 505] width 628 height 90
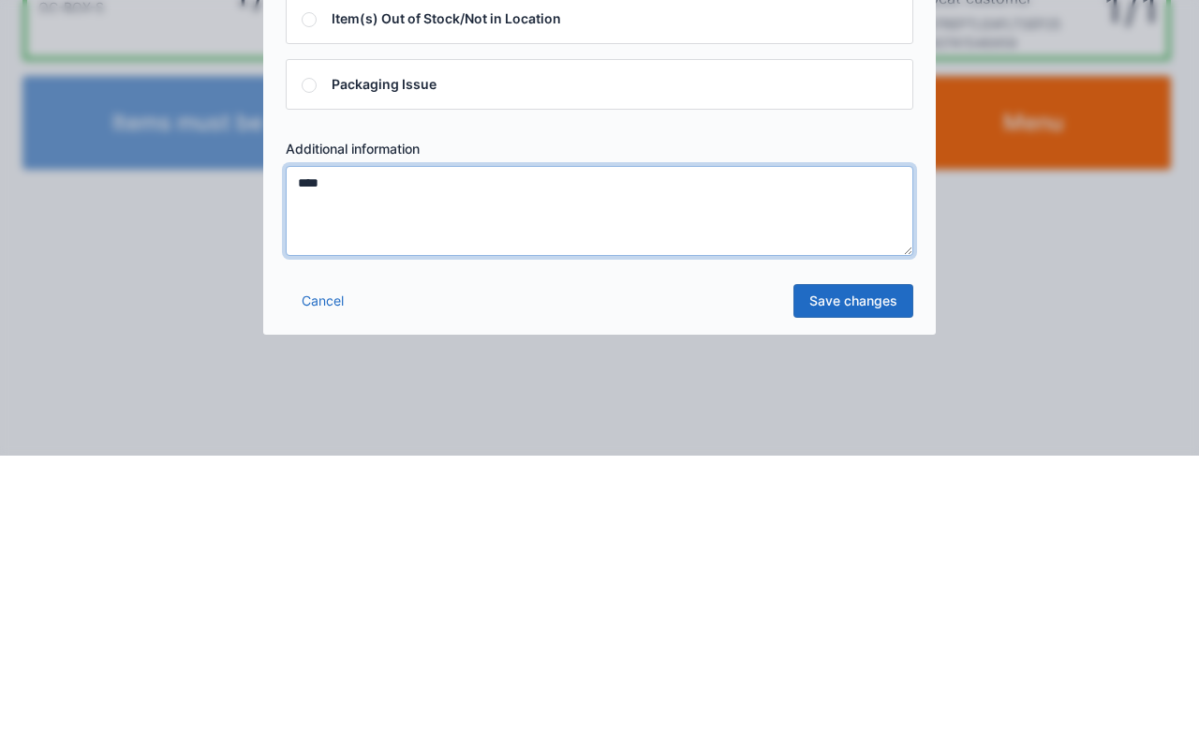
type textarea "****"
click at [850, 596] on link "Save changes" at bounding box center [854, 595] width 120 height 34
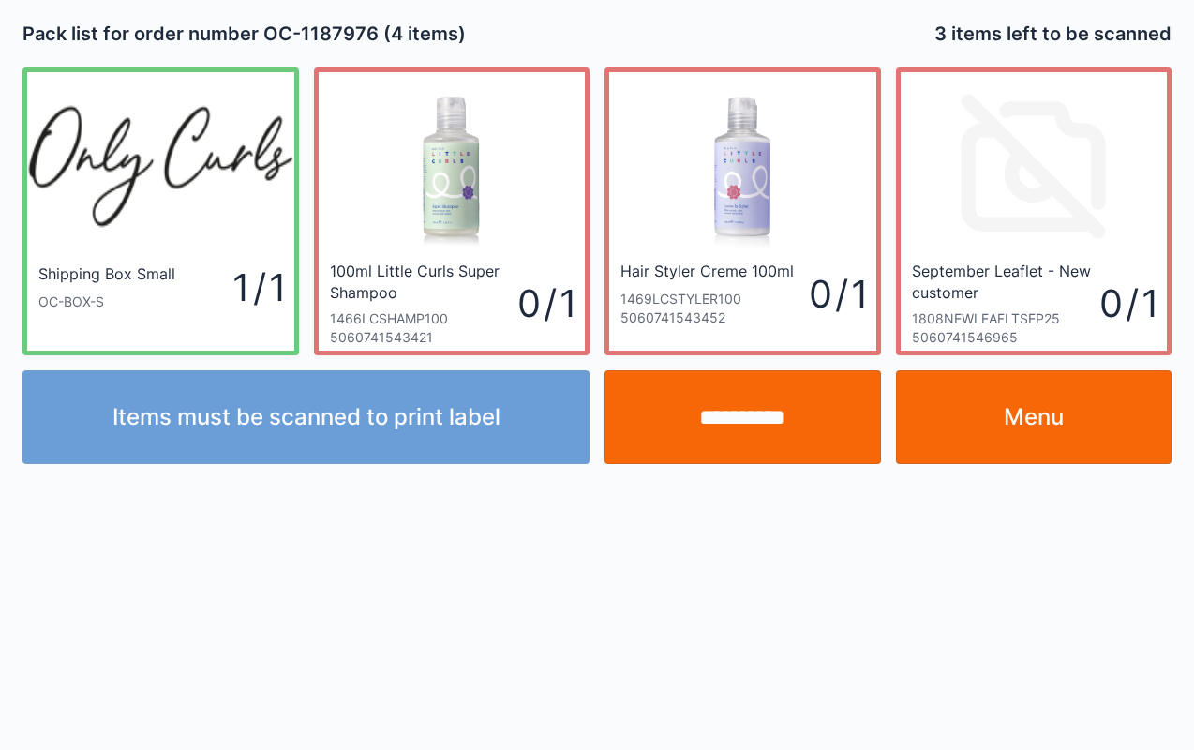
click at [1070, 423] on link "Menu" at bounding box center [1034, 417] width 276 height 94
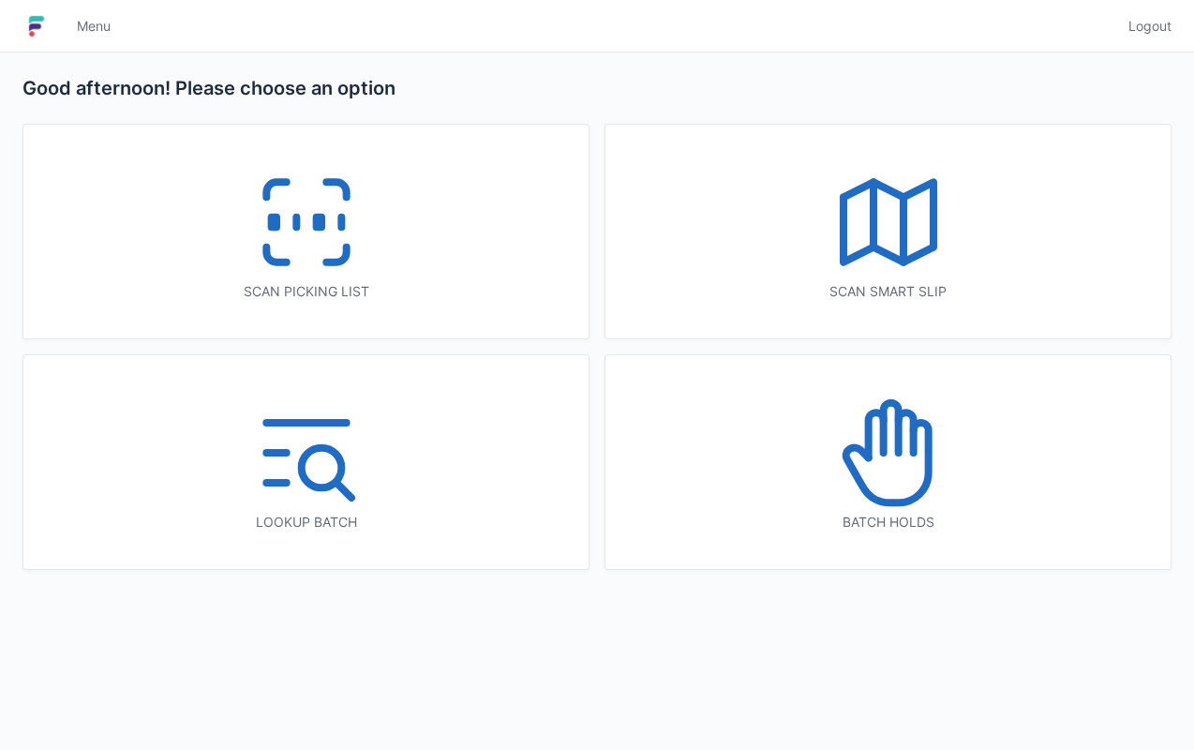
click at [922, 468] on icon at bounding box center [888, 453] width 120 height 120
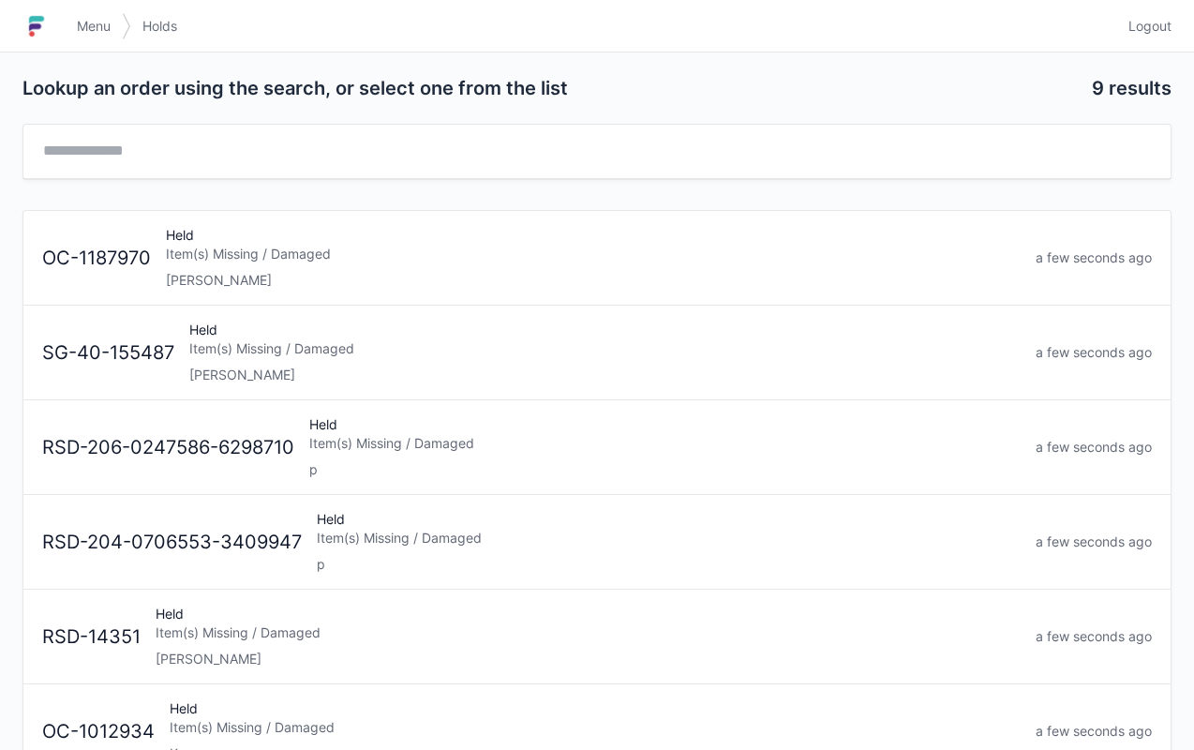
click at [437, 245] on div "Item(s) Missing / Damaged" at bounding box center [593, 254] width 854 height 19
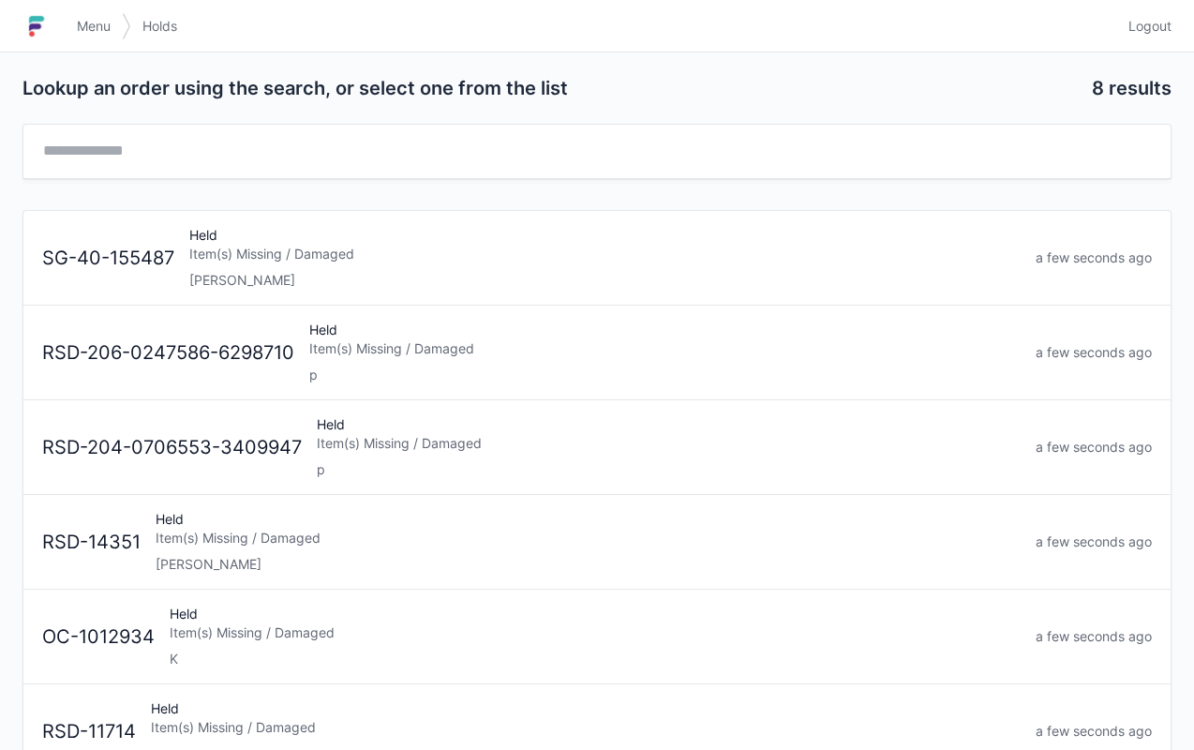
click at [91, 11] on link "Menu" at bounding box center [94, 26] width 56 height 34
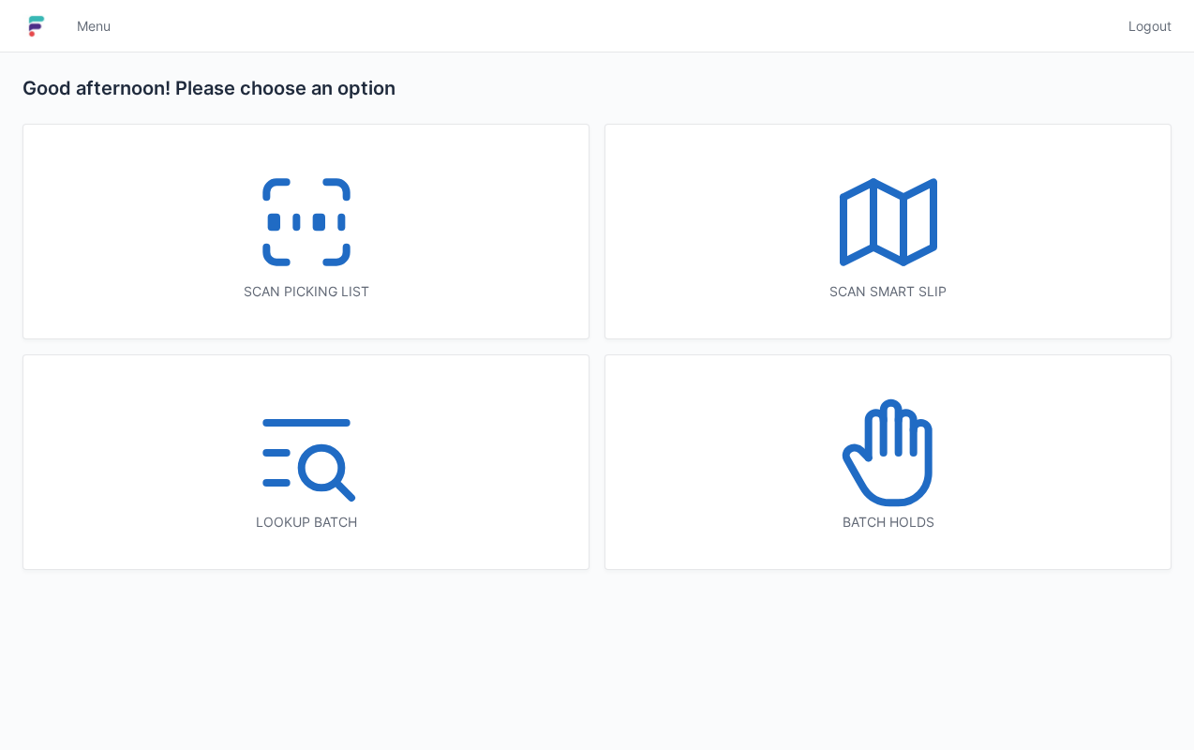
click at [216, 211] on div "Scan picking list" at bounding box center [305, 232] width 565 height 214
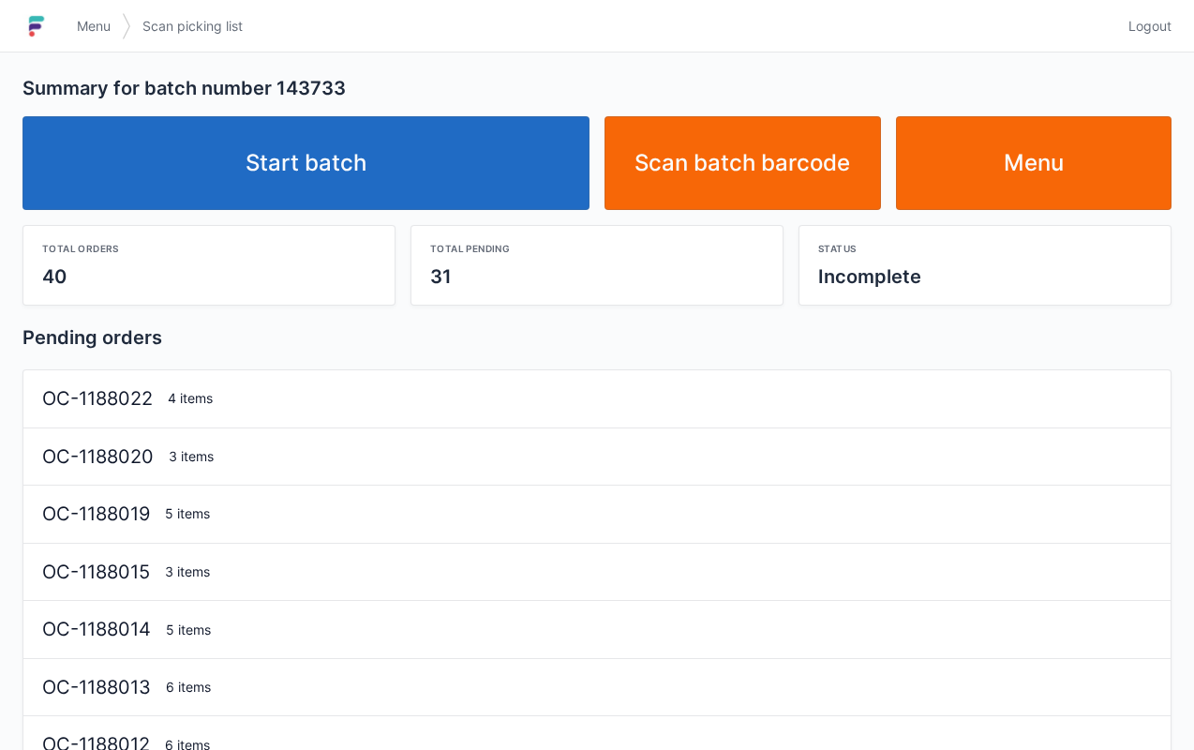
click at [455, 126] on link "Start batch" at bounding box center [305, 163] width 567 height 94
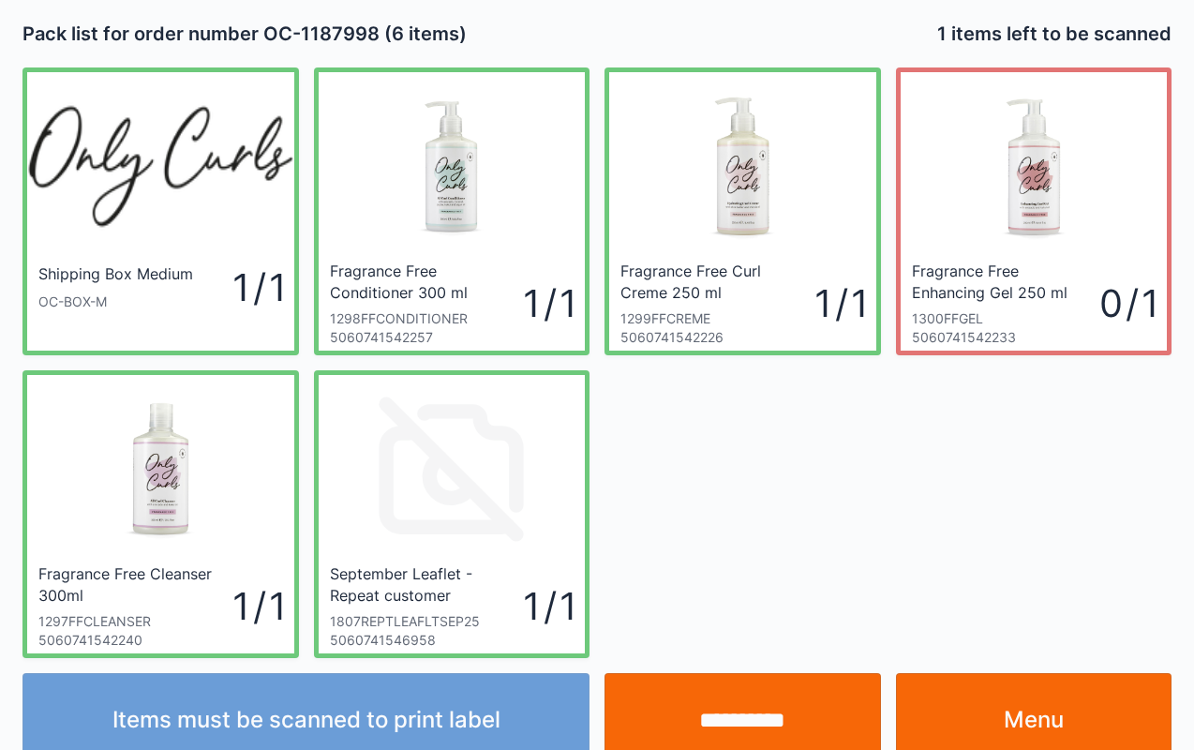
click at [761, 705] on input "**********" at bounding box center [742, 720] width 276 height 94
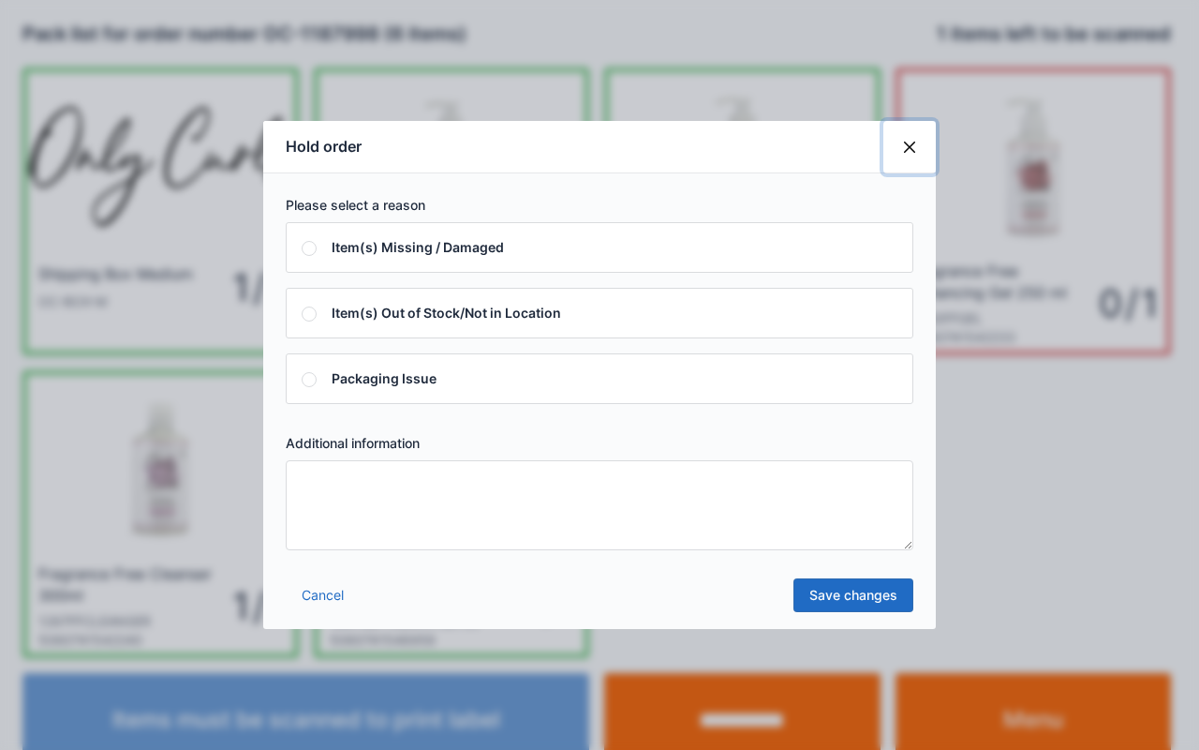
click at [925, 150] on button "Close" at bounding box center [909, 147] width 52 height 52
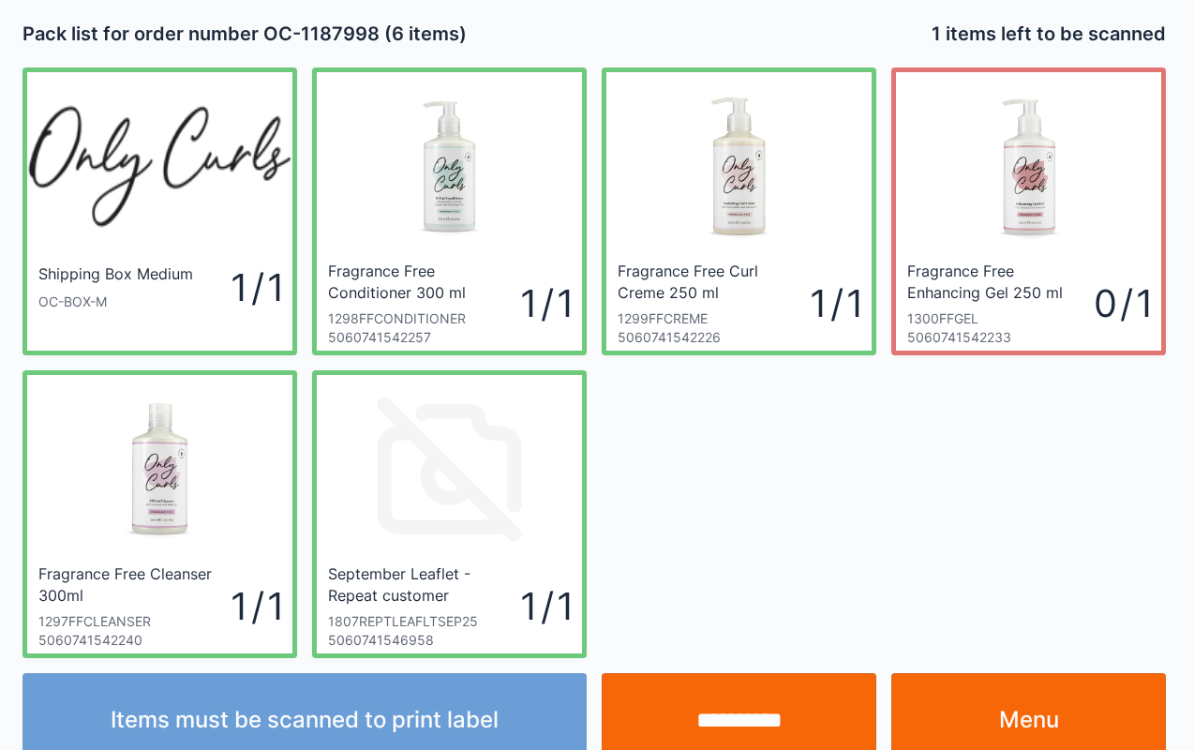
click at [1116, 468] on div "Shipping Box Medium OC-BOX-M 1 / 1 Fragrance Free Conditioner 300 ml 1298FFCOND…" at bounding box center [594, 354] width 1158 height 605
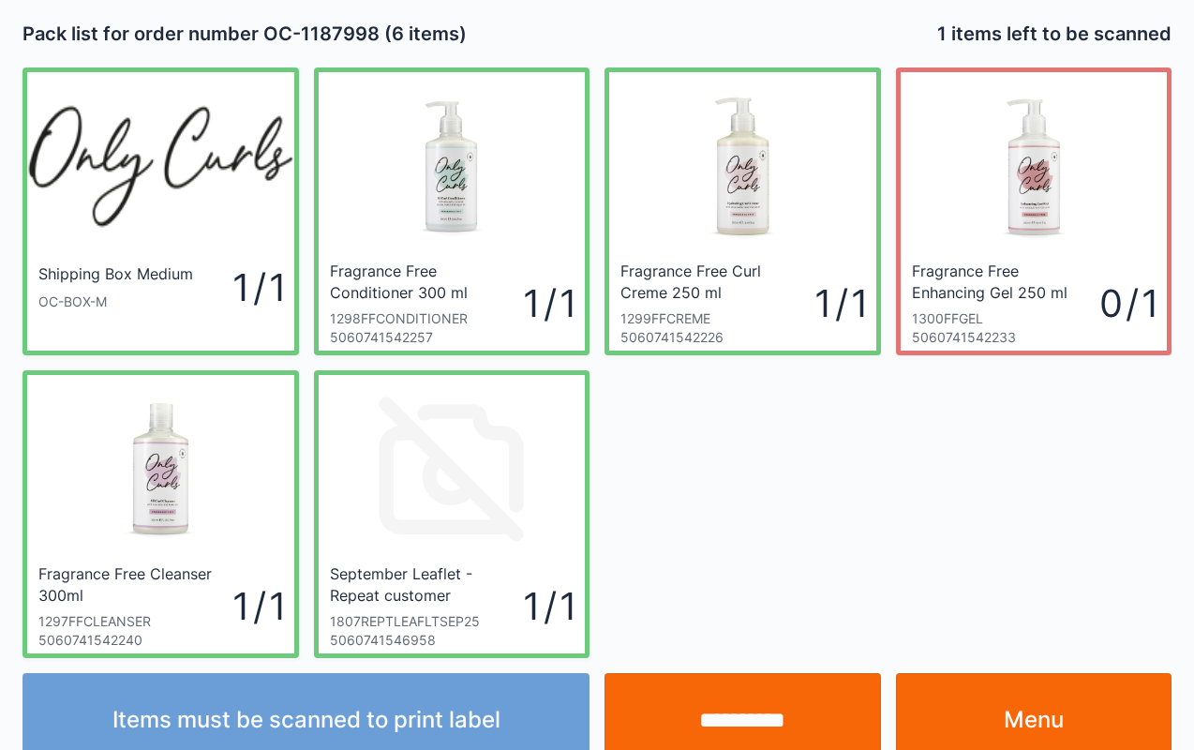
click at [1085, 699] on link "Menu" at bounding box center [1034, 720] width 276 height 94
